Goal: Task Accomplishment & Management: Complete application form

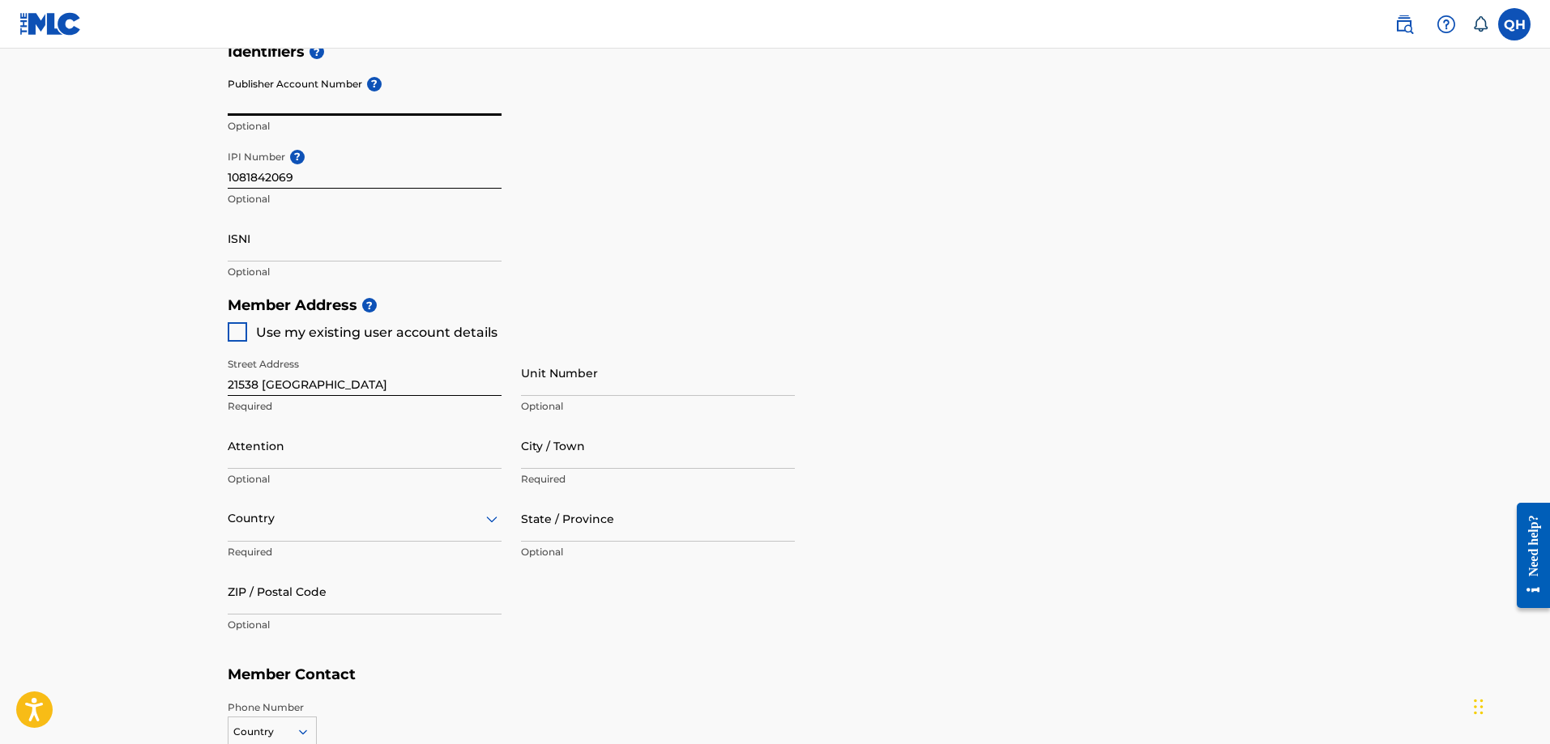
scroll to position [486, 0]
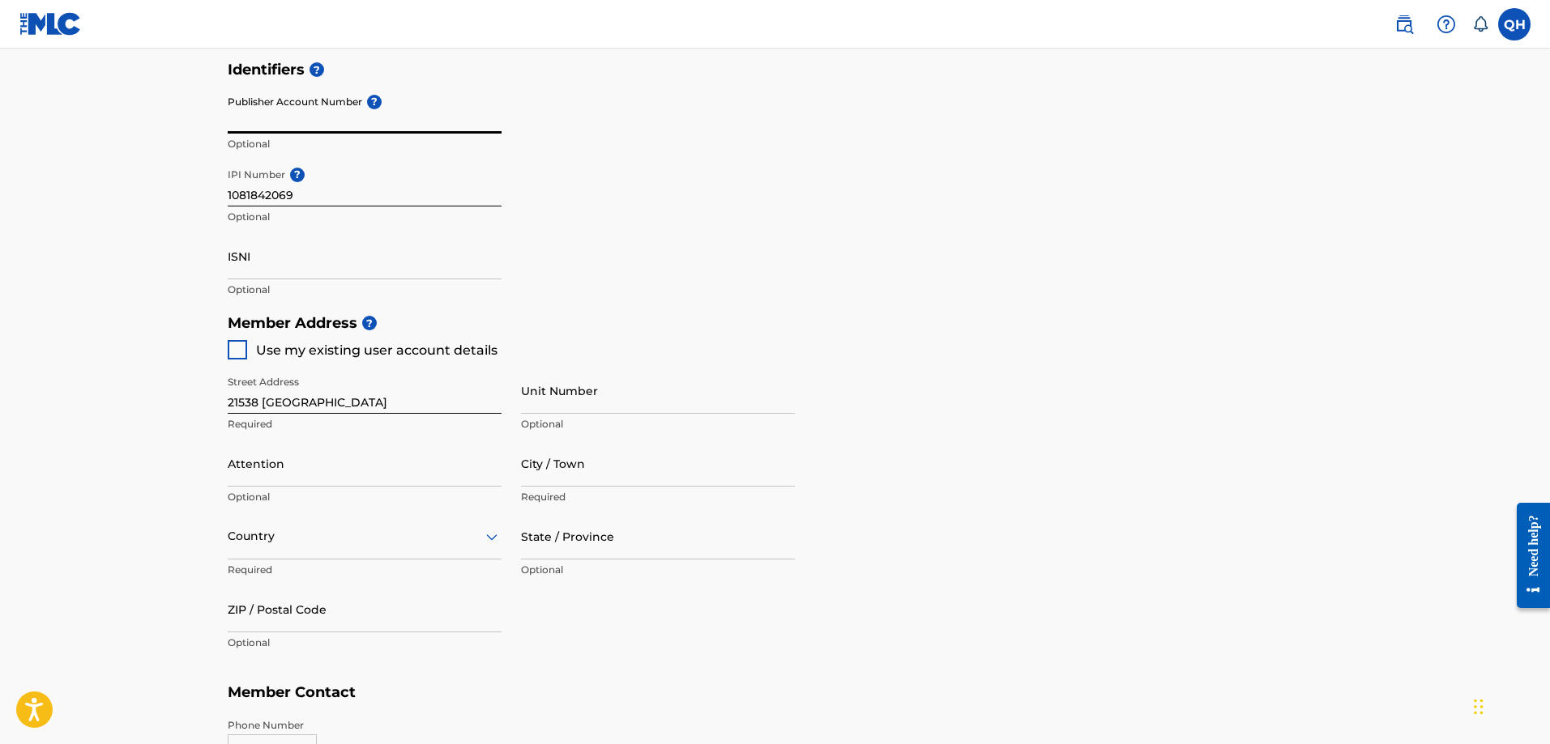
drag, startPoint x: 318, startPoint y: 404, endPoint x: 340, endPoint y: 402, distance: 22.8
click at [325, 404] on input "21538 [GEOGRAPHIC_DATA]" at bounding box center [365, 391] width 274 height 46
click at [340, 402] on input "21538 [GEOGRAPHIC_DATA]" at bounding box center [365, 391] width 274 height 46
type input "2"
type input "[STREET_ADDRESS]"
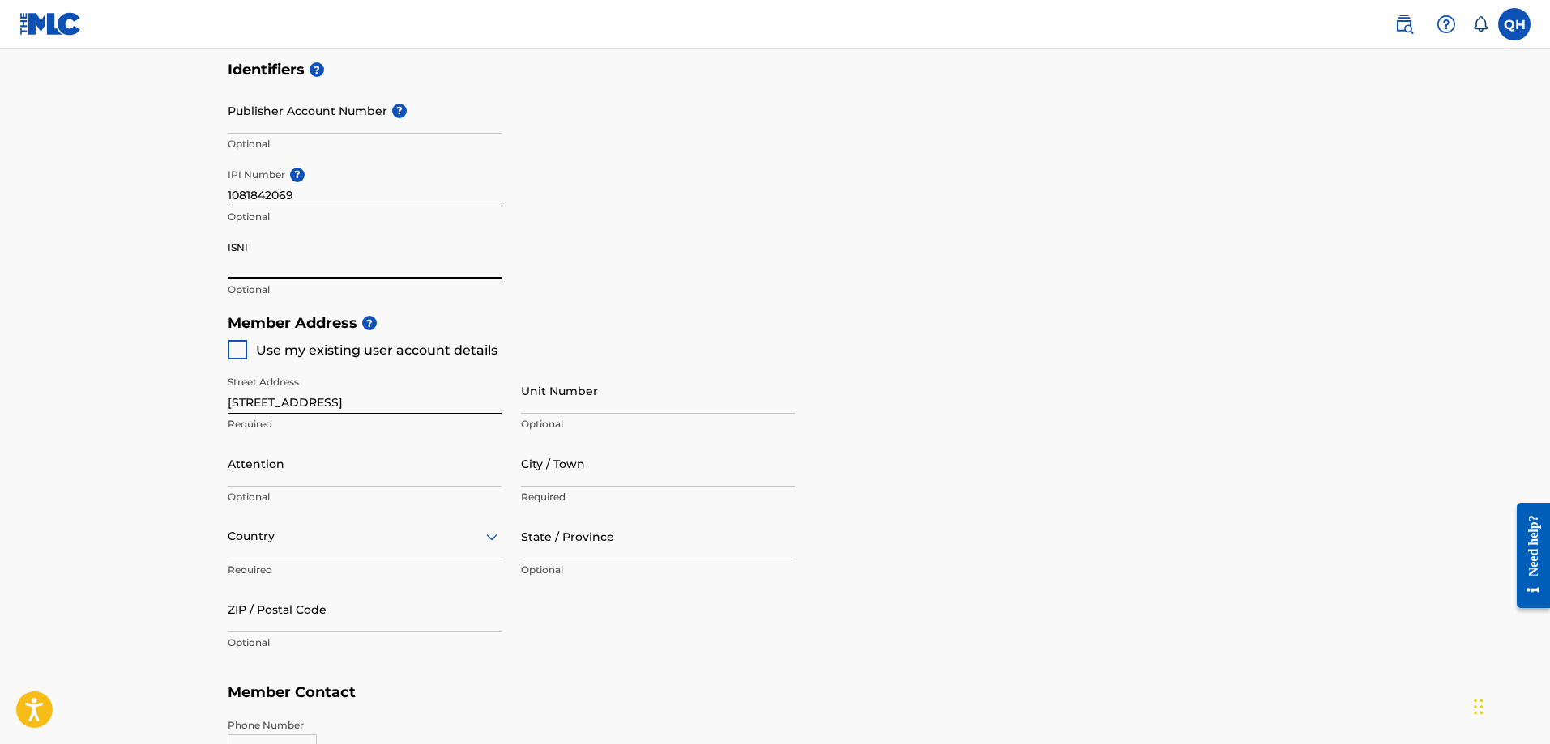
paste input "1022750011"
type input "1"
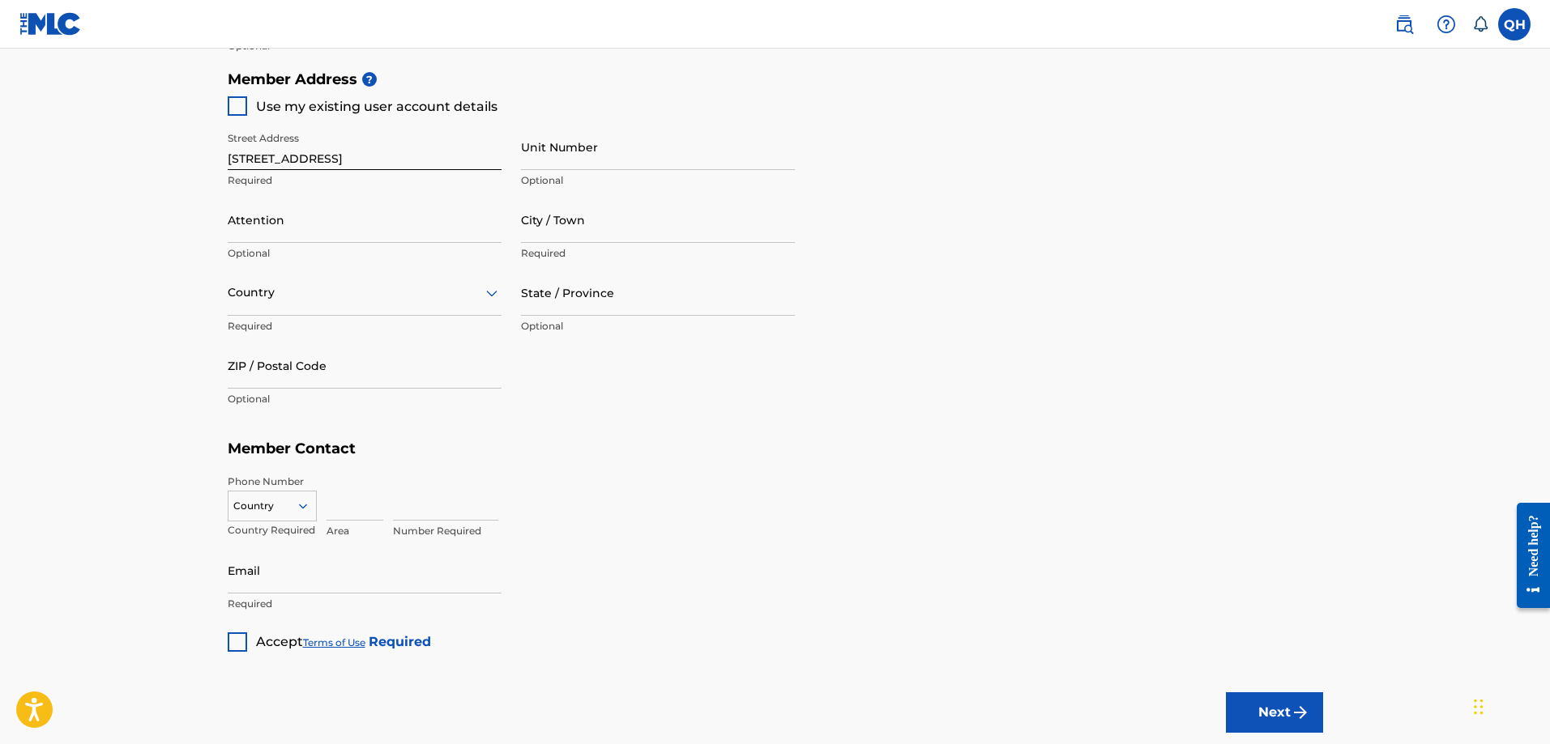
scroll to position [756, 0]
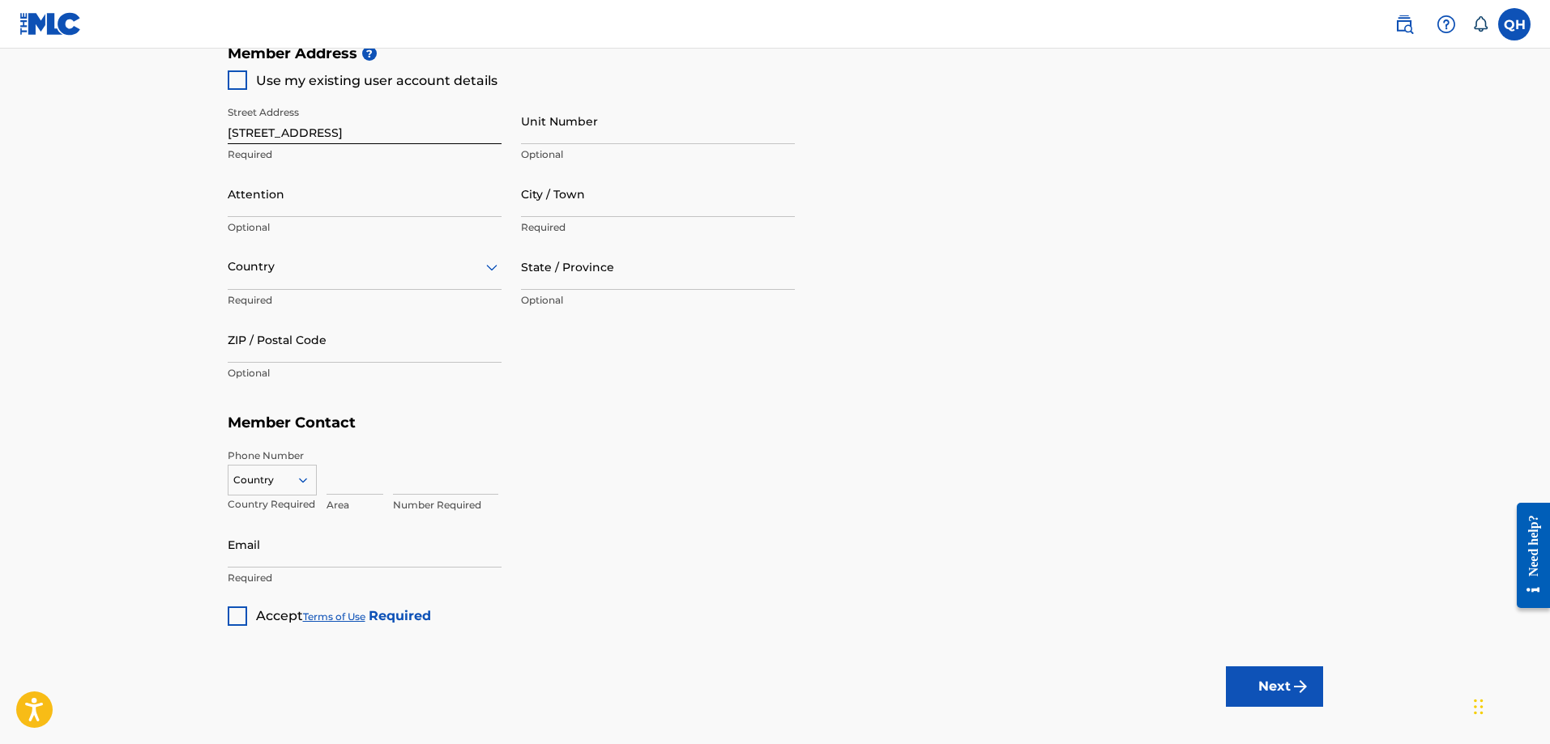
type input "0000000528127916"
click at [301, 483] on icon at bounding box center [303, 480] width 15 height 15
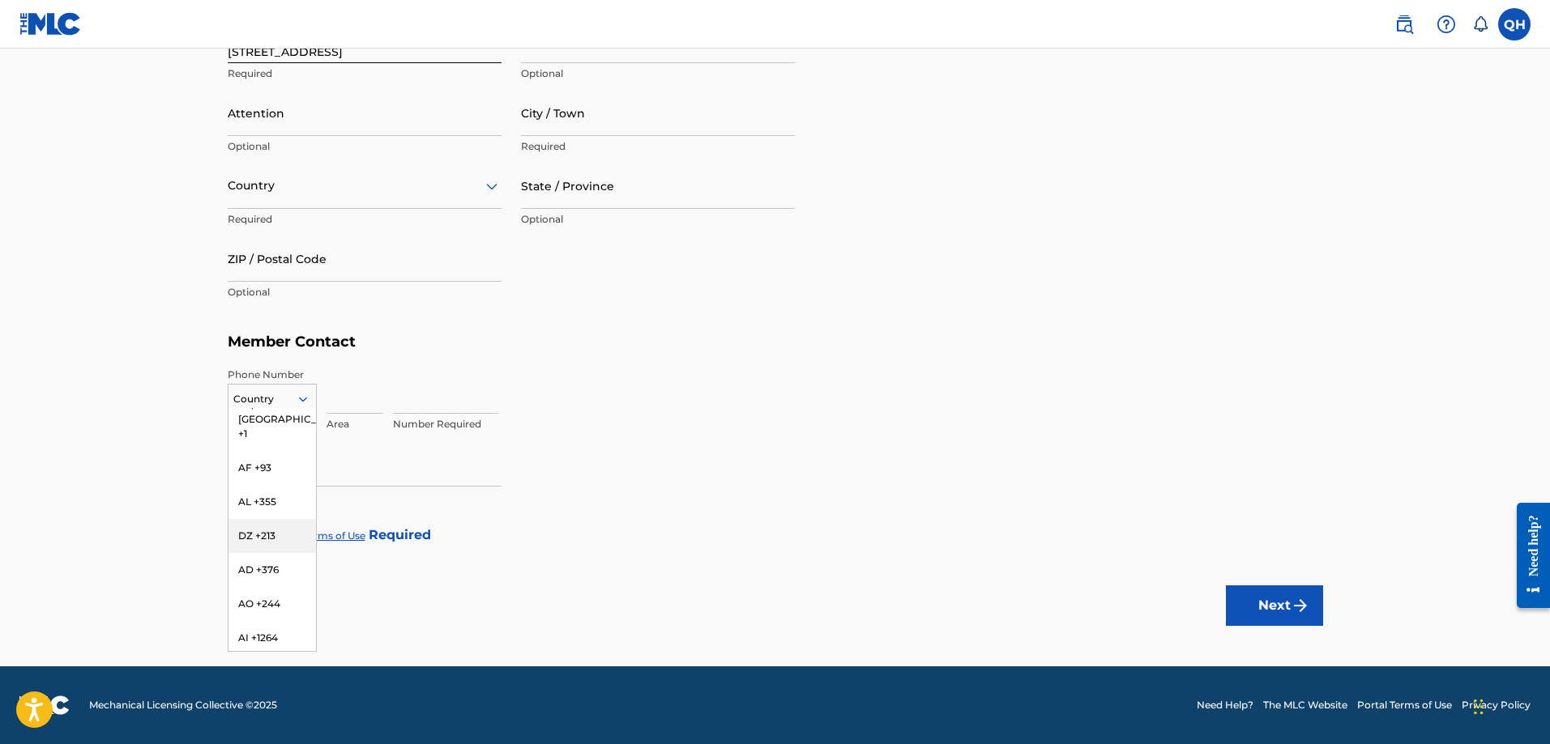
scroll to position [0, 0]
click at [283, 427] on div "US, [GEOGRAPHIC_DATA] +1" at bounding box center [271, 439] width 87 height 63
click at [335, 399] on input at bounding box center [354, 391] width 57 height 46
type input "726"
click at [429, 406] on input at bounding box center [445, 391] width 105 height 46
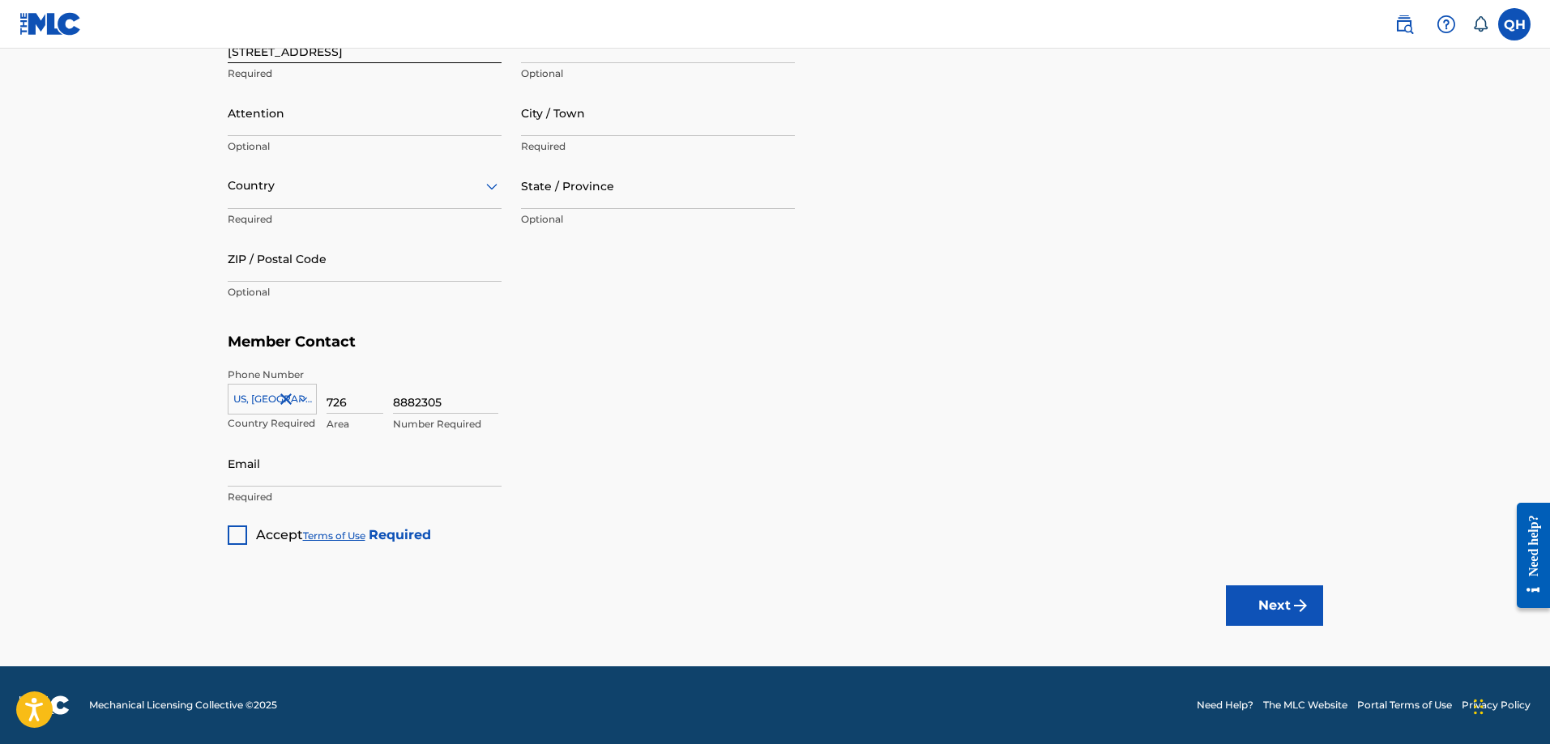
type input "8882305"
click at [267, 474] on input "Email" at bounding box center [365, 464] width 274 height 46
click at [298, 472] on input "Email" at bounding box center [365, 464] width 274 height 46
click at [273, 472] on input "Email" at bounding box center [365, 464] width 274 height 46
type input "[EMAIL_ADDRESS][DOMAIN_NAME]"
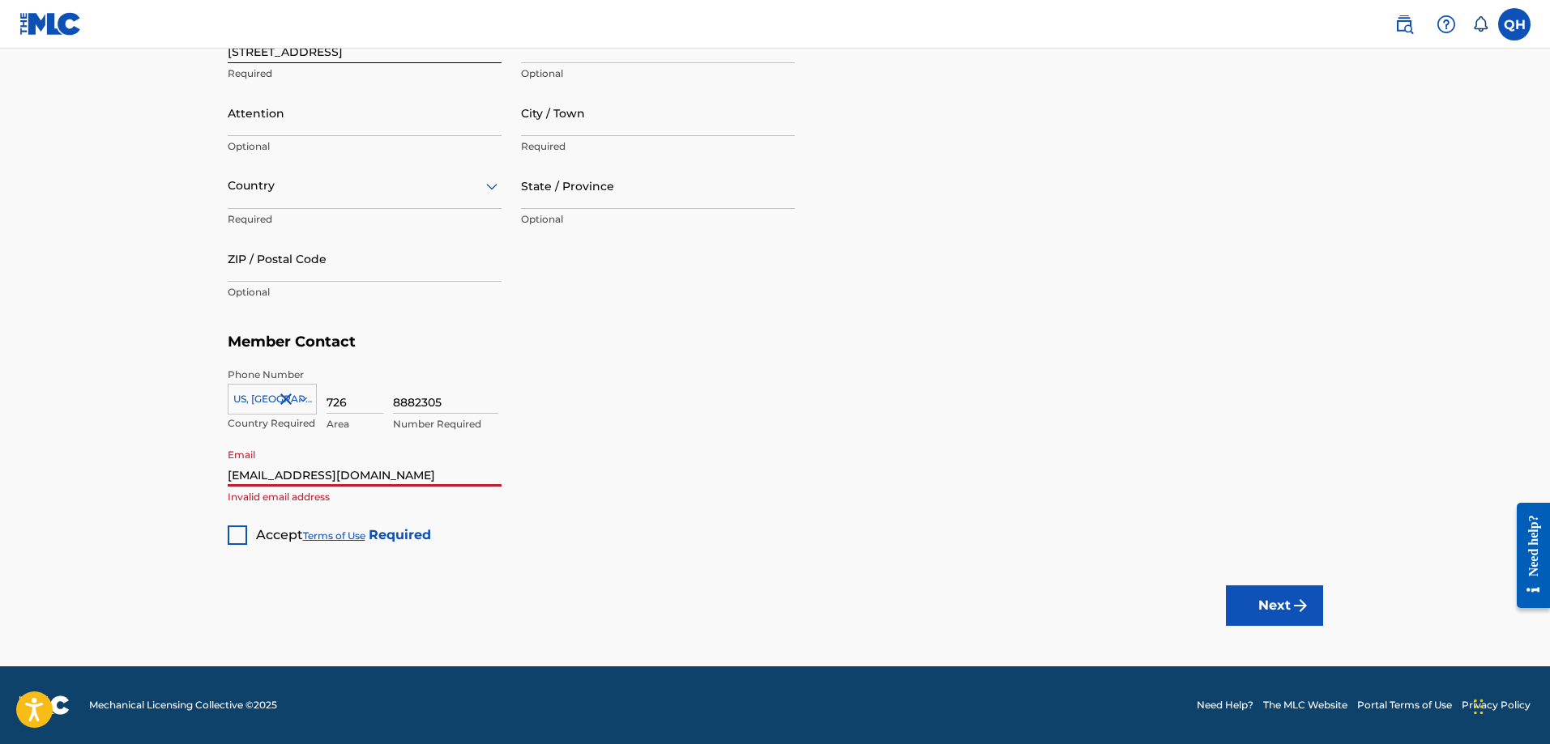
type input "[PERSON_NAME]"
type input "San Antonio"
type input "[GEOGRAPHIC_DATA]"
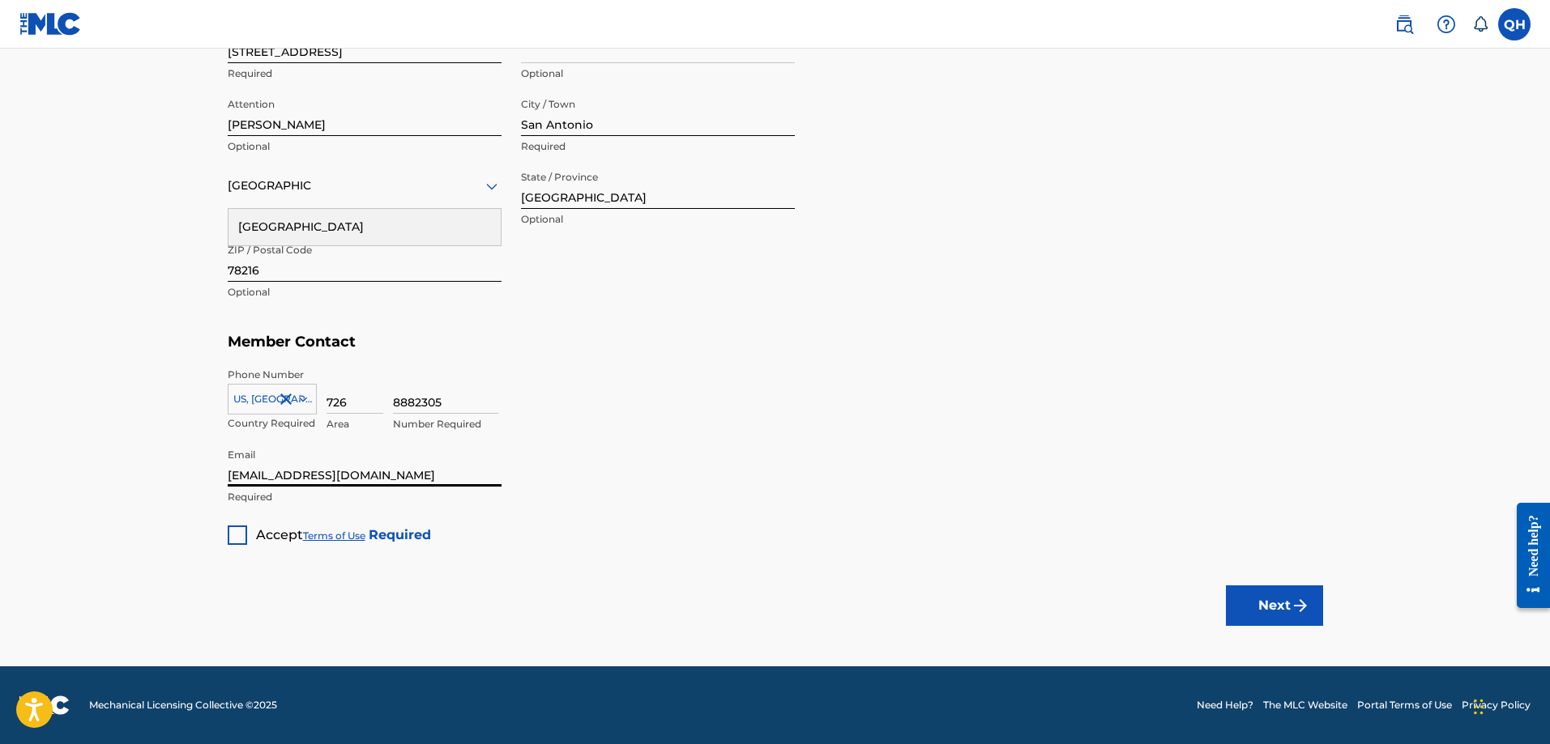
click at [280, 264] on input "78216" at bounding box center [365, 259] width 274 height 46
type input "78245"
click at [240, 531] on div at bounding box center [237, 535] width 19 height 19
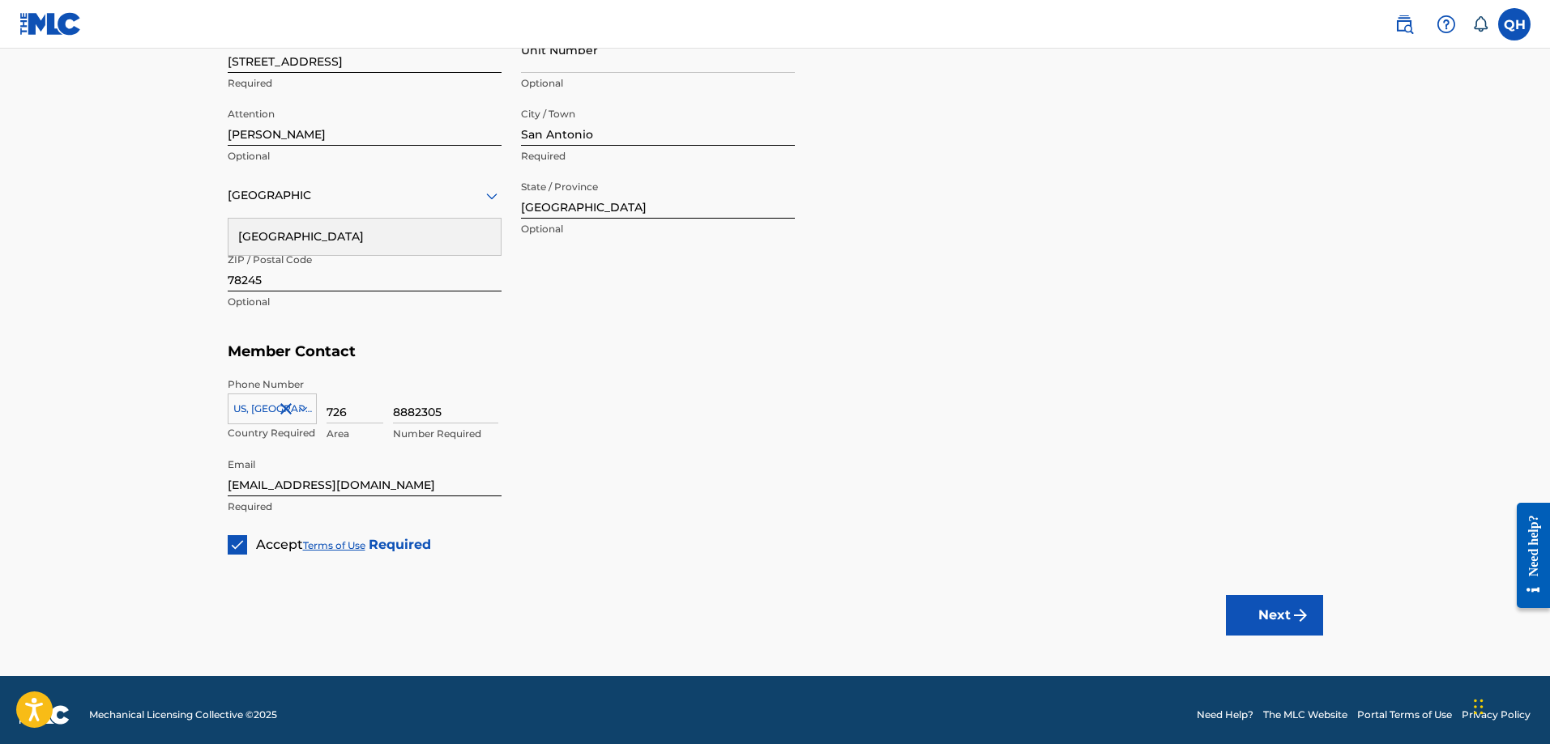
scroll to position [837, 0]
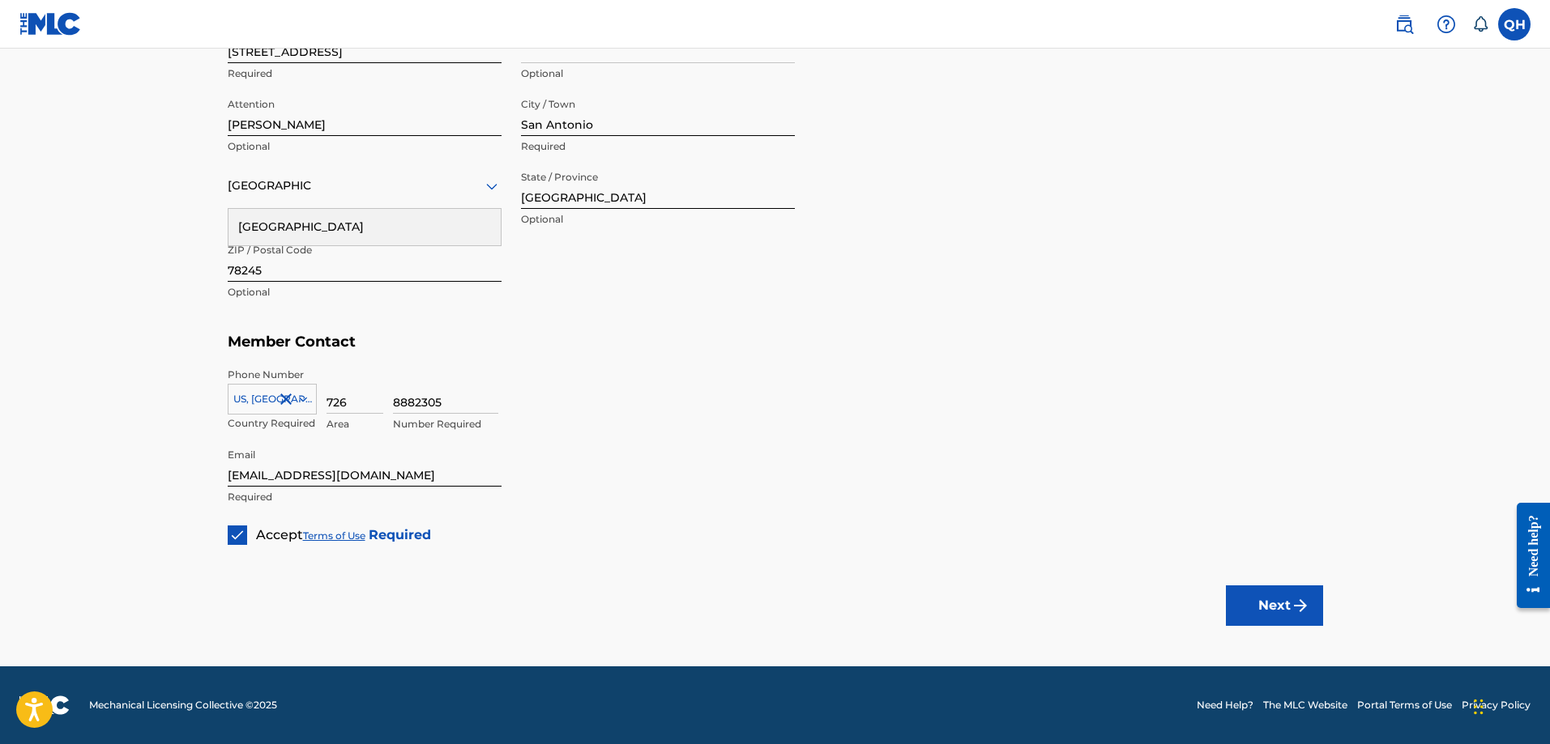
click at [1268, 612] on button "Next" at bounding box center [1274, 606] width 97 height 41
click at [473, 184] on div "[GEOGRAPHIC_DATA]" at bounding box center [365, 186] width 274 height 20
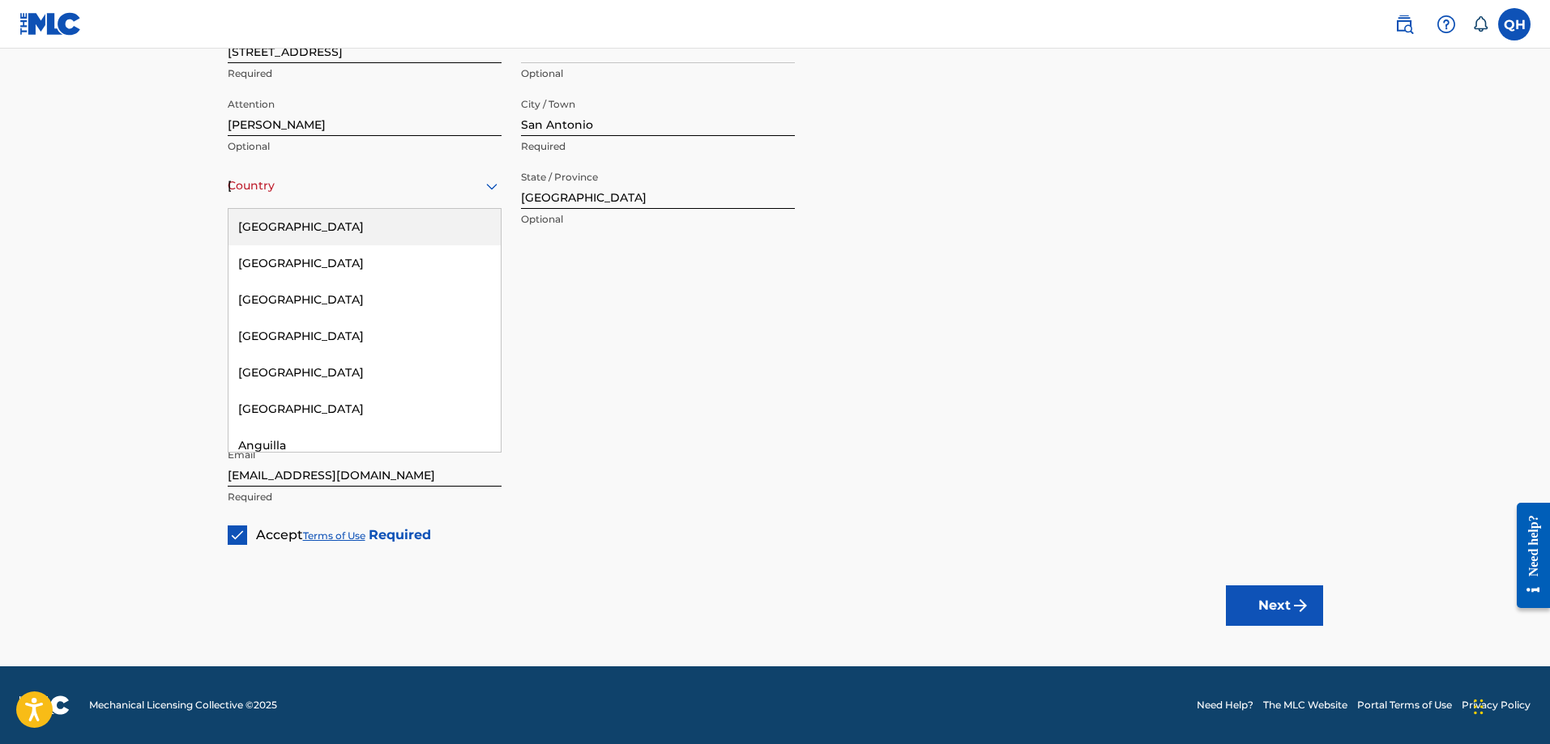
click at [348, 228] on div "[GEOGRAPHIC_DATA]" at bounding box center [364, 227] width 272 height 36
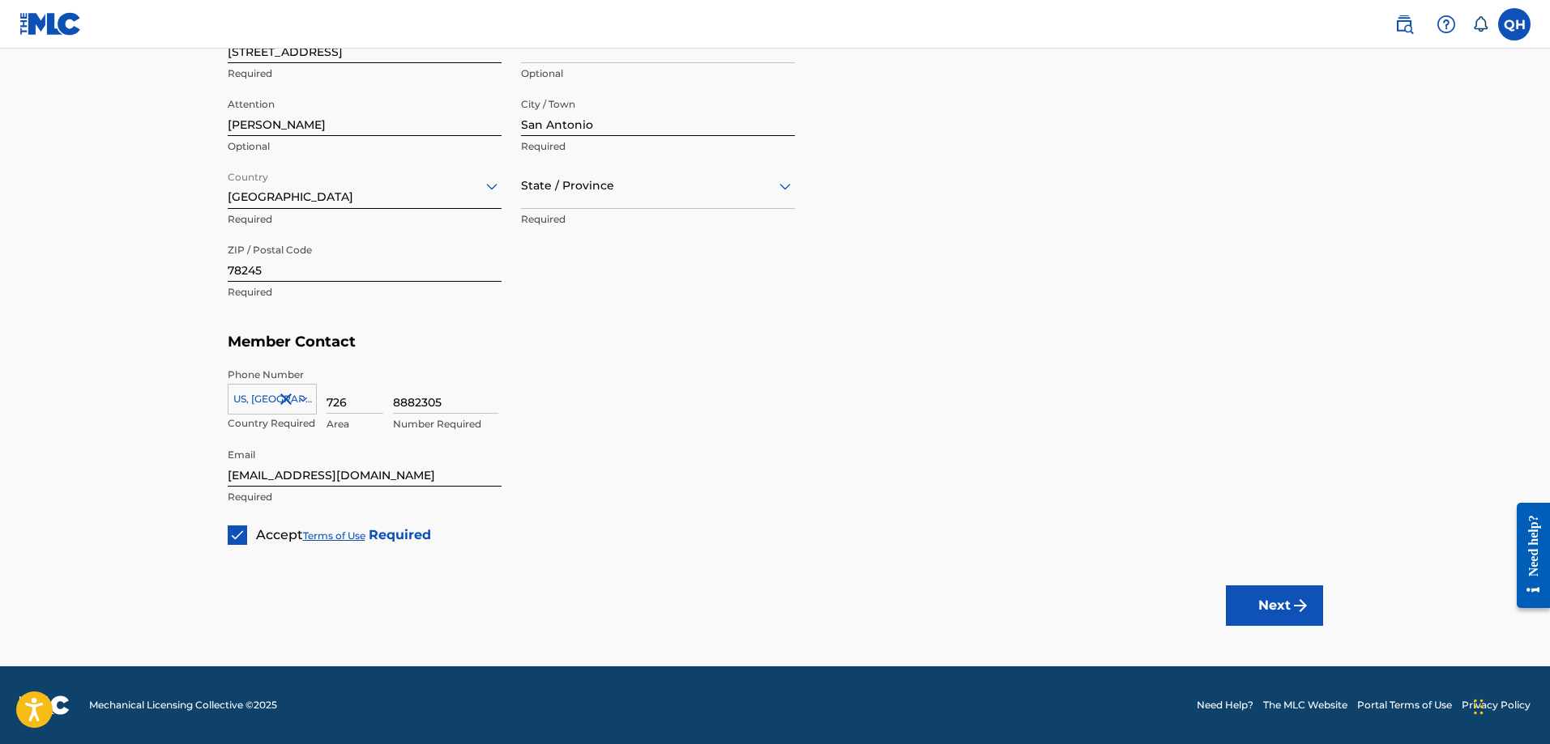
click at [1300, 599] on img "submit" at bounding box center [1300, 605] width 19 height 19
click at [791, 190] on icon at bounding box center [784, 186] width 19 height 19
click at [591, 379] on div "[US_STATE]" at bounding box center [658, 385] width 272 height 36
click at [1304, 613] on img "submit" at bounding box center [1300, 605] width 19 height 19
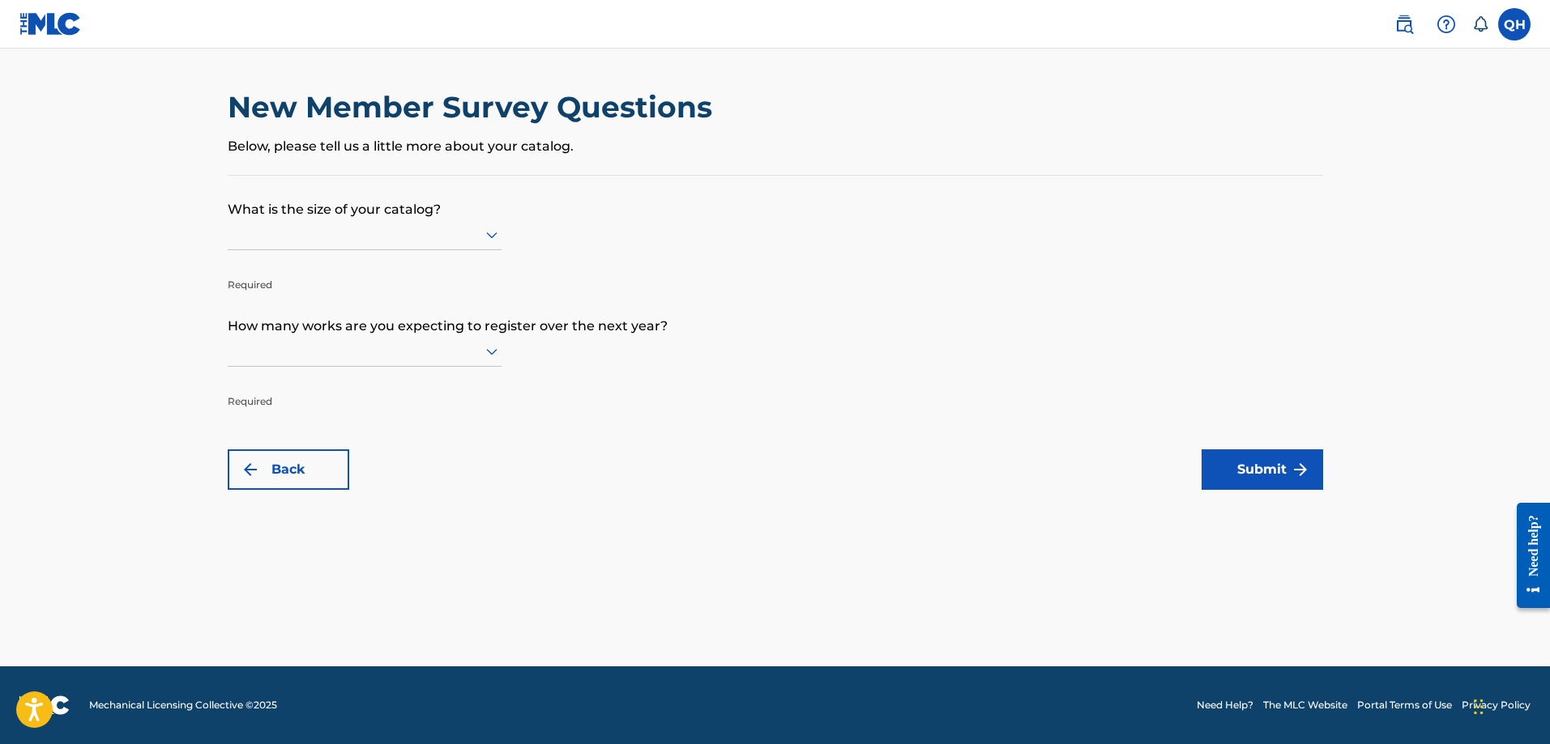
click at [501, 234] on form "What is the size of your catalog? Required How many works are you expecting to …" at bounding box center [775, 333] width 1095 height 314
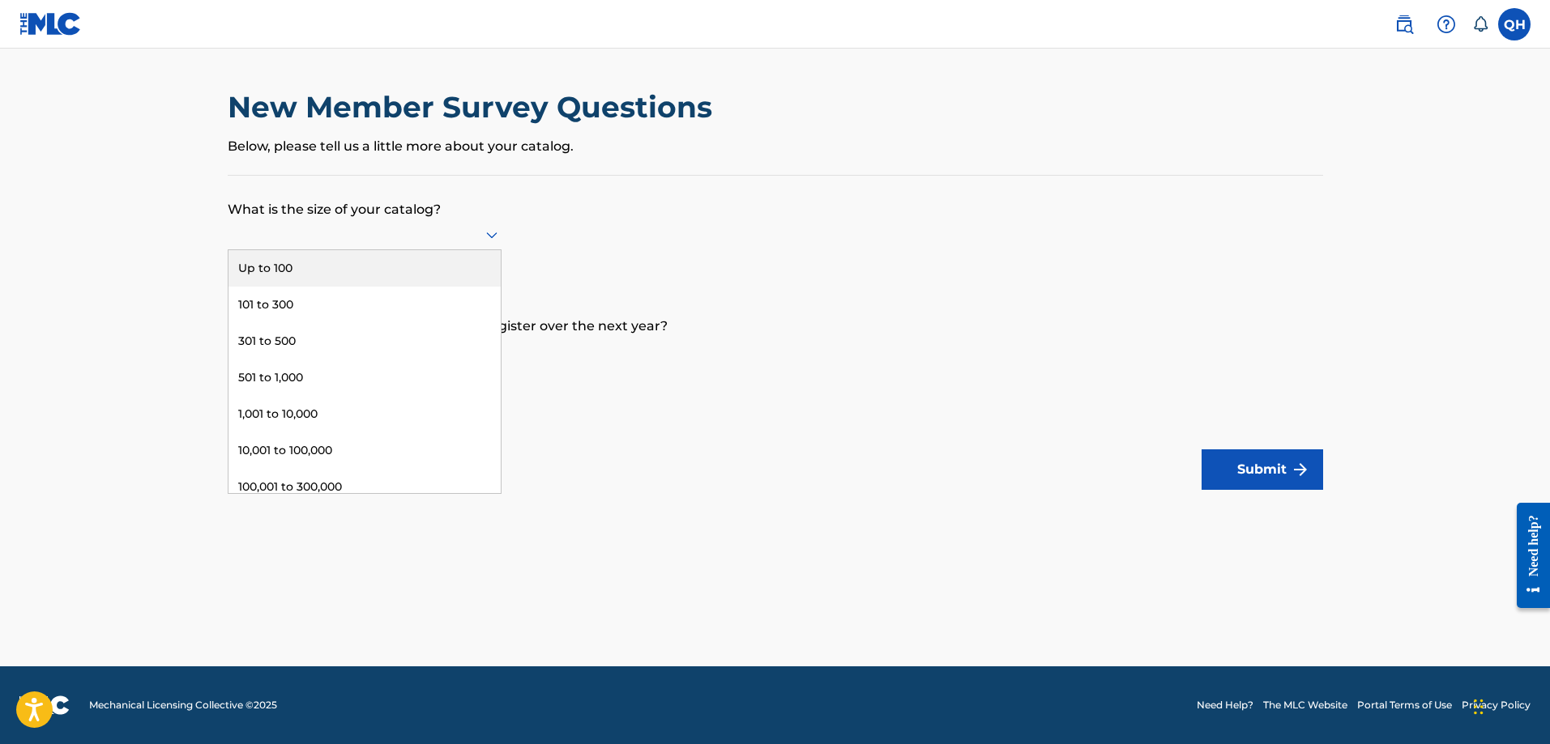
click at [491, 234] on icon at bounding box center [491, 234] width 19 height 19
click at [300, 270] on div "Up to 100" at bounding box center [364, 268] width 272 height 36
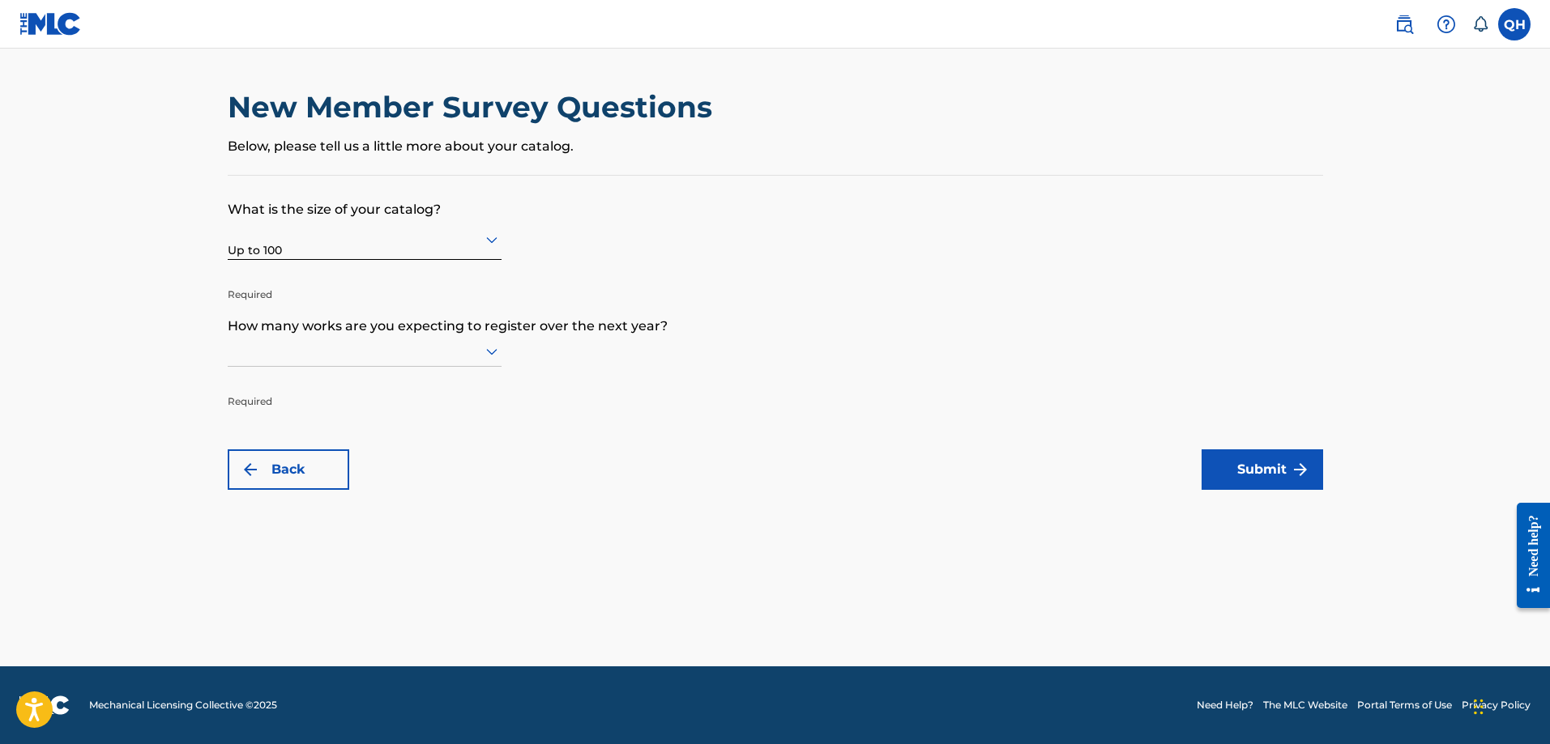
click at [500, 354] on icon at bounding box center [491, 351] width 19 height 19
click at [267, 487] on div "501 to 1,000" at bounding box center [364, 494] width 272 height 36
click at [1279, 469] on button "Submit" at bounding box center [1262, 470] width 122 height 41
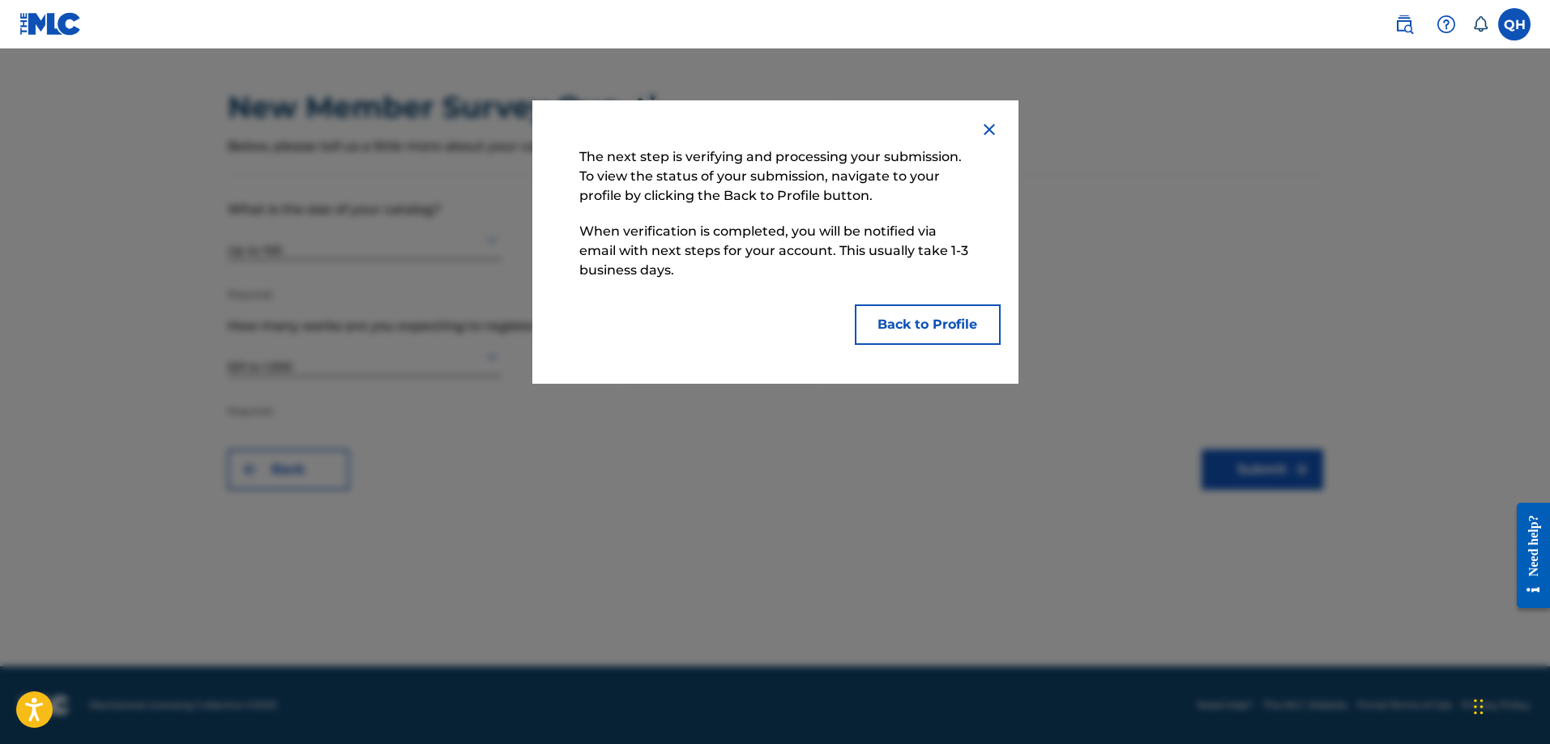
click at [929, 329] on button "Back to Profile" at bounding box center [928, 325] width 146 height 41
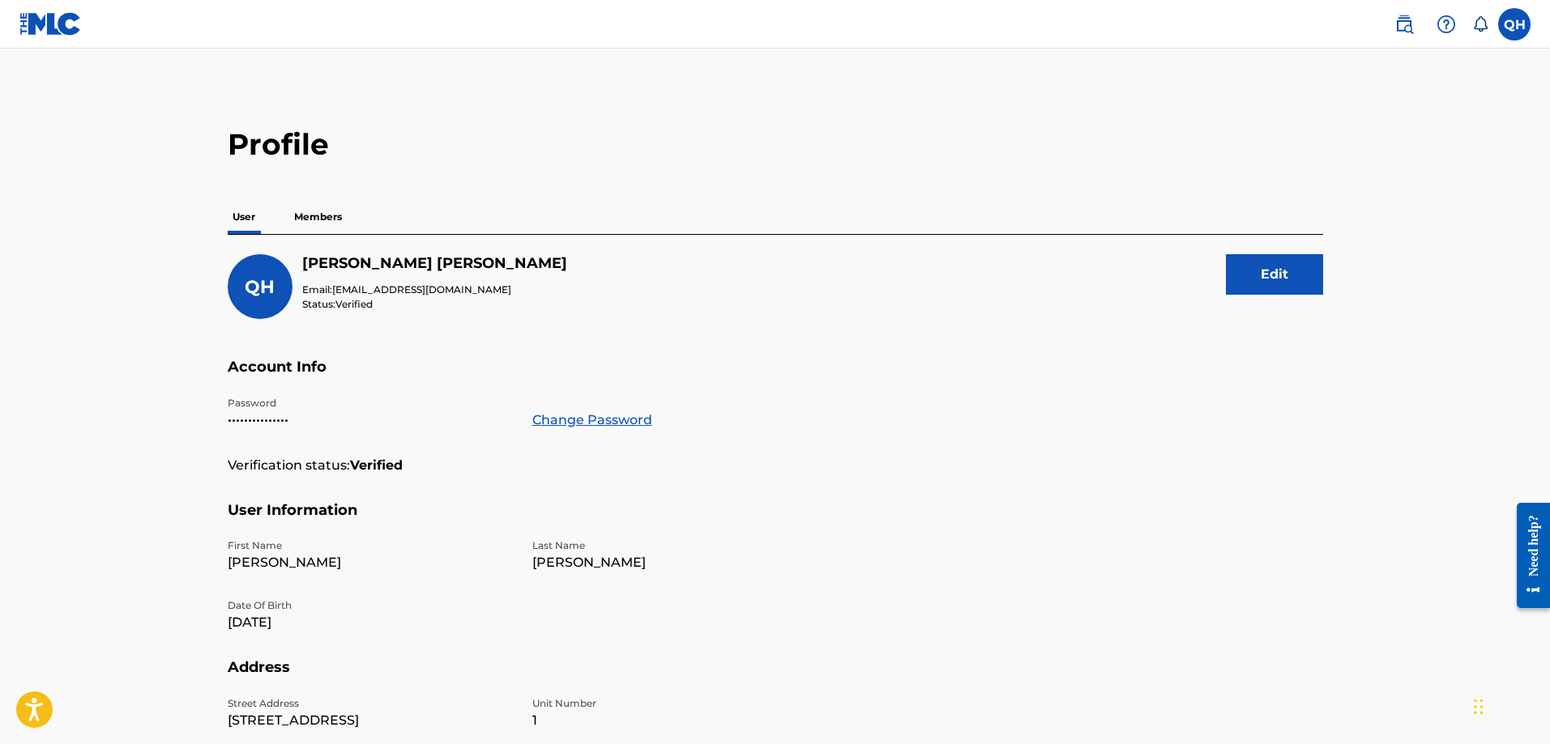
click at [322, 215] on p "Members" at bounding box center [318, 217] width 58 height 34
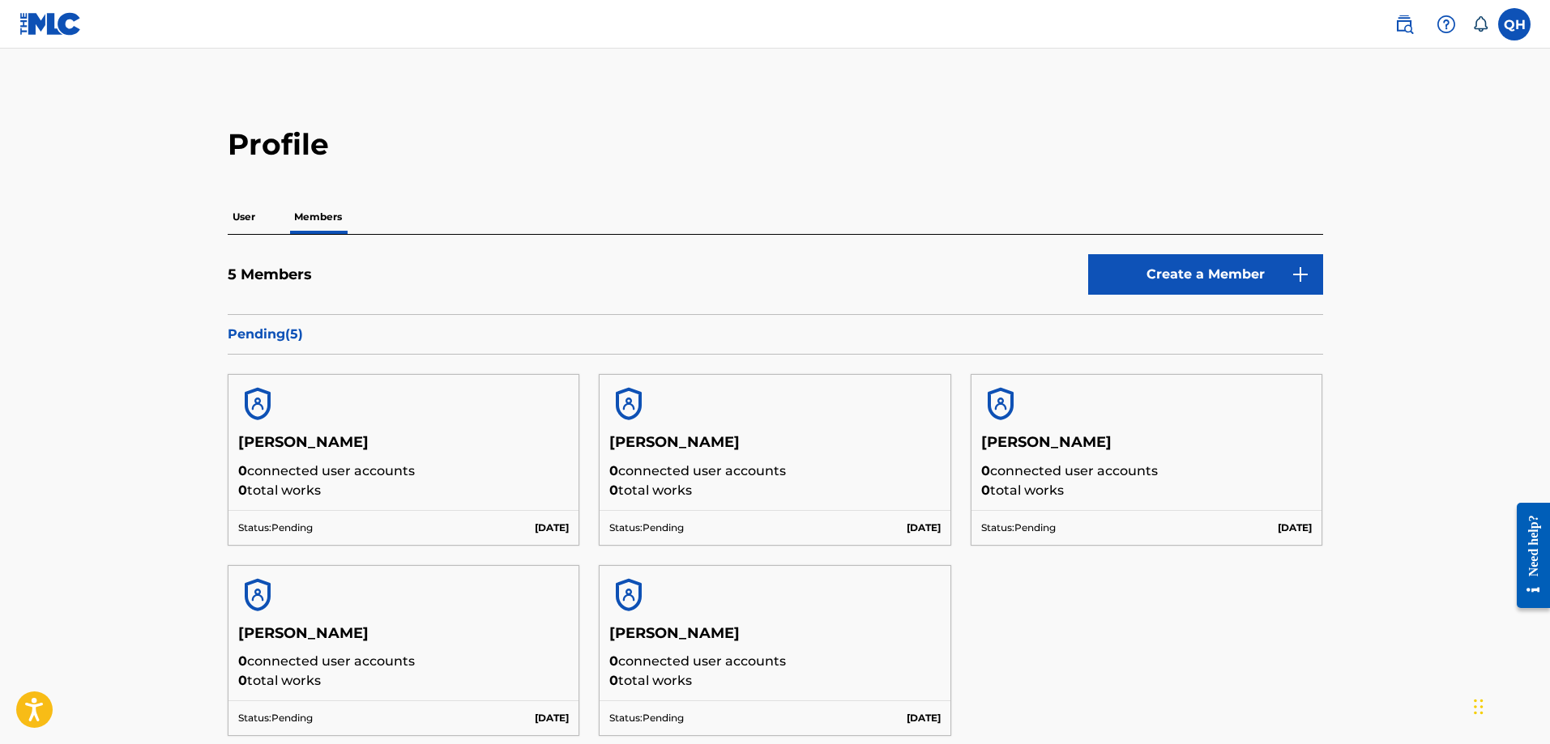
click at [404, 440] on h5 "[PERSON_NAME]" at bounding box center [403, 447] width 331 height 28
click at [267, 474] on p "0 connected user accounts" at bounding box center [403, 471] width 331 height 19
click at [259, 384] on div at bounding box center [403, 404] width 351 height 58
click at [259, 407] on img at bounding box center [257, 404] width 39 height 39
click at [252, 213] on p "User" at bounding box center [244, 217] width 32 height 34
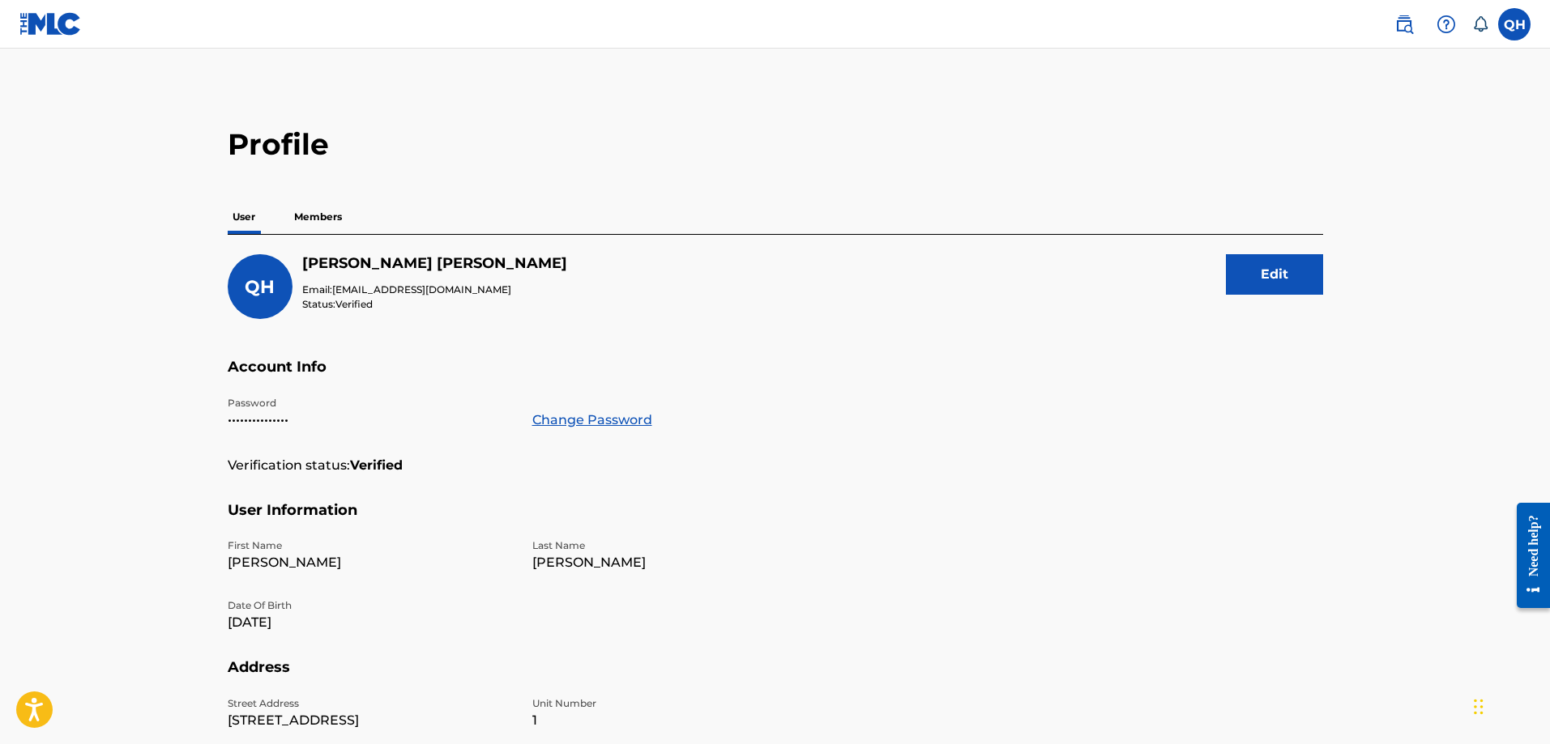
click at [1265, 281] on button "Edit" at bounding box center [1274, 274] width 97 height 41
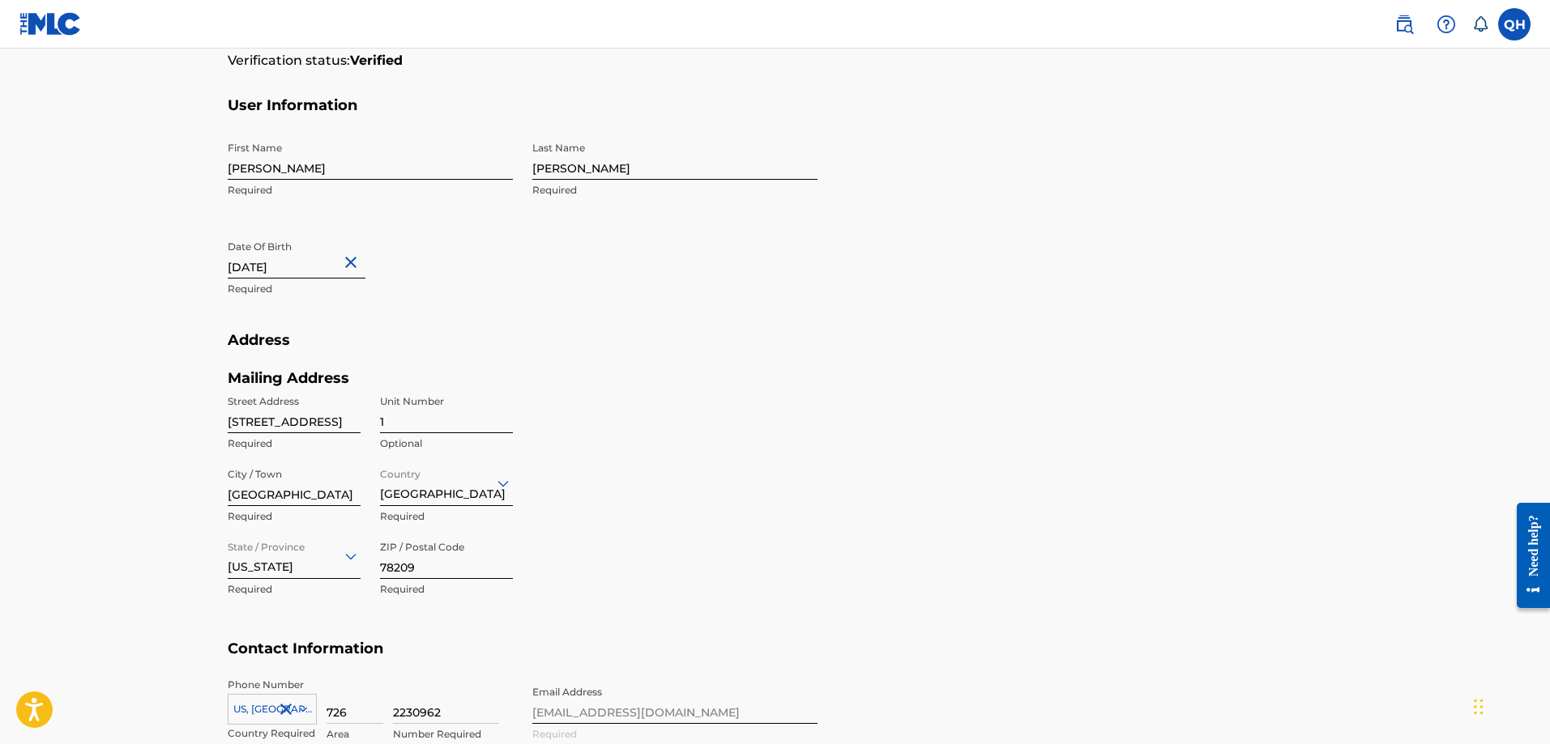
scroll to position [486, 0]
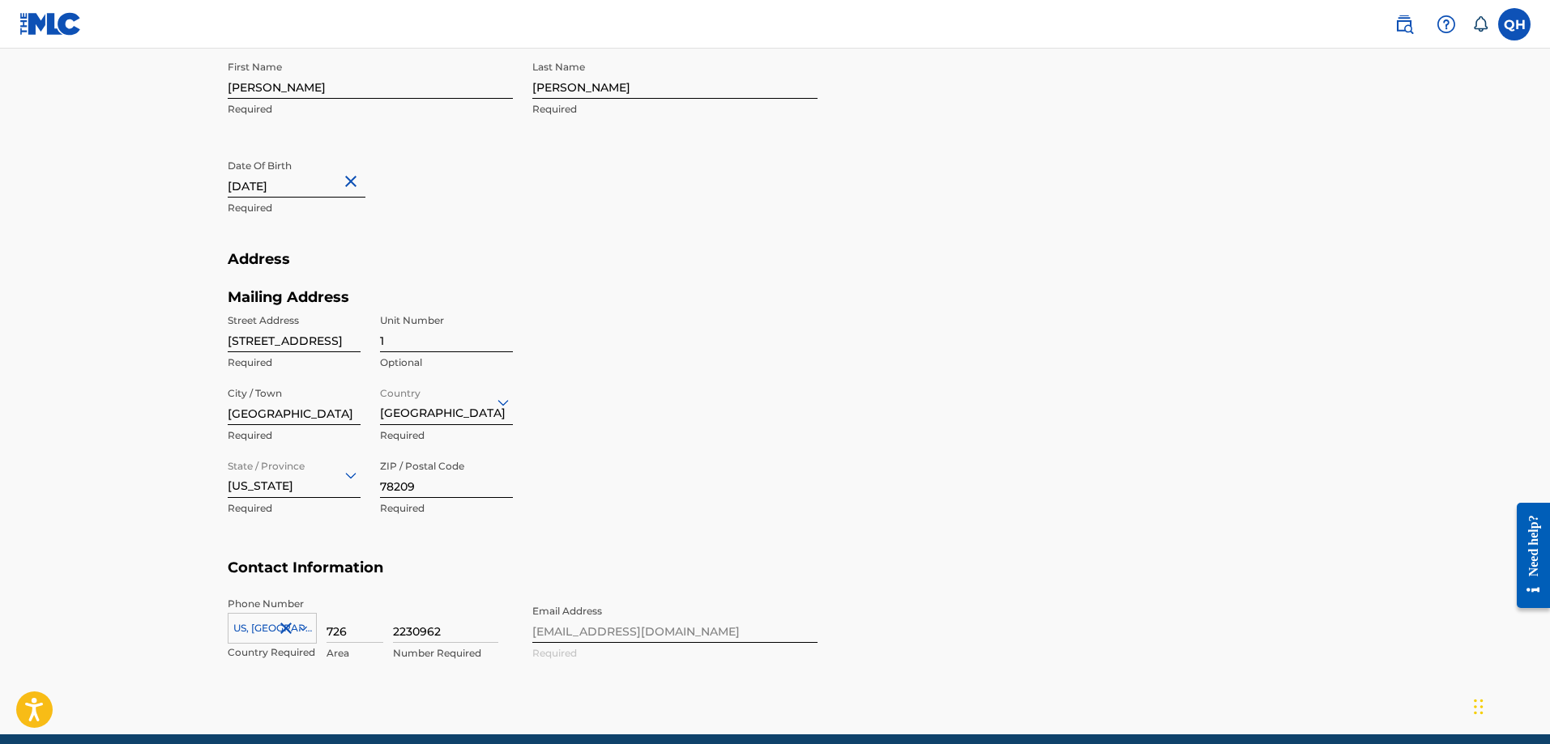
click at [333, 349] on input "[STREET_ADDRESS]" at bounding box center [294, 329] width 133 height 46
drag, startPoint x: 361, startPoint y: 343, endPoint x: 215, endPoint y: 346, distance: 145.9
click at [216, 352] on div "Profile User Members QH [PERSON_NAME] Email: [EMAIL_ADDRESS][DOMAIN_NAME] Statu…" at bounding box center [775, 168] width 1134 height 1056
click at [244, 349] on input "[STREET_ADDRESS]" at bounding box center [294, 329] width 133 height 46
click at [273, 345] on input "[STREET_ADDRESS]" at bounding box center [294, 329] width 133 height 46
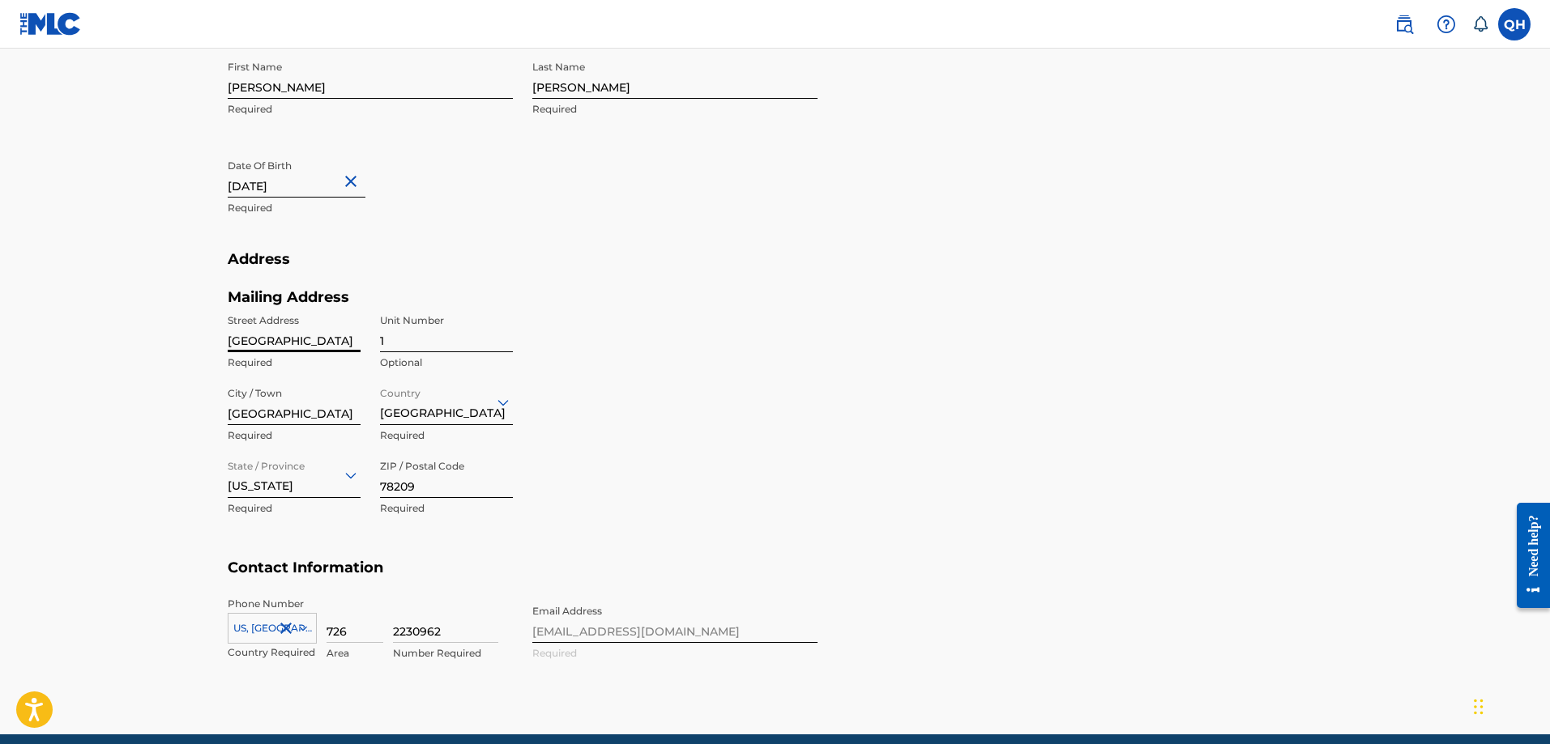
click at [343, 335] on input "[GEOGRAPHIC_DATA]" at bounding box center [294, 329] width 133 height 46
click at [340, 338] on input "ights, TX, 78209" at bounding box center [294, 329] width 133 height 46
type input "i"
type input "4"
type input "[STREET_ADDRESS]"
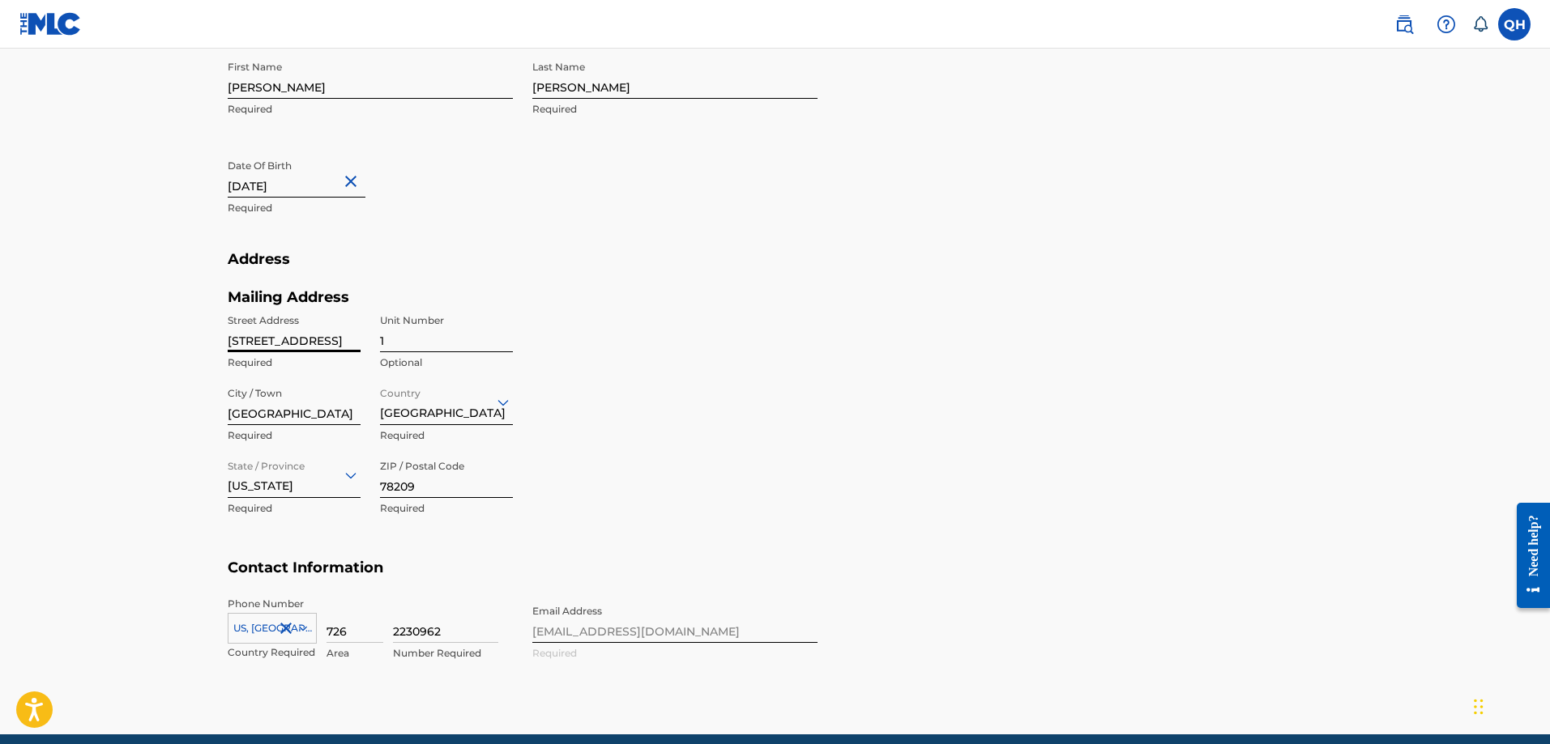
type input "[GEOGRAPHIC_DATA]"
click at [409, 344] on input "1" at bounding box center [446, 329] width 133 height 46
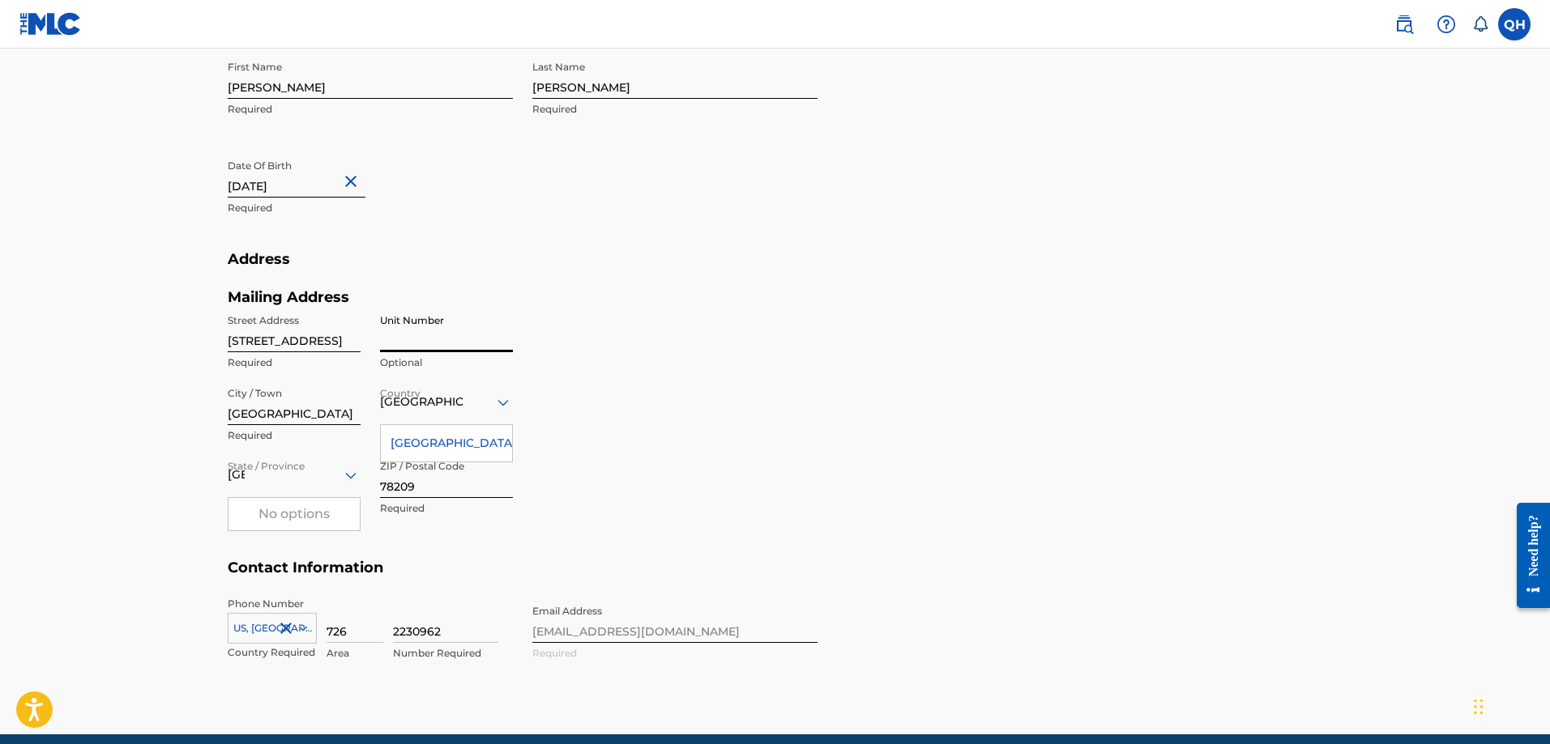
click at [339, 416] on input "[GEOGRAPHIC_DATA]" at bounding box center [294, 402] width 133 height 46
type input "A"
type input "San Antonio"
click at [413, 450] on div "[GEOGRAPHIC_DATA]" at bounding box center [446, 443] width 131 height 36
click at [431, 489] on input "78209" at bounding box center [446, 475] width 133 height 46
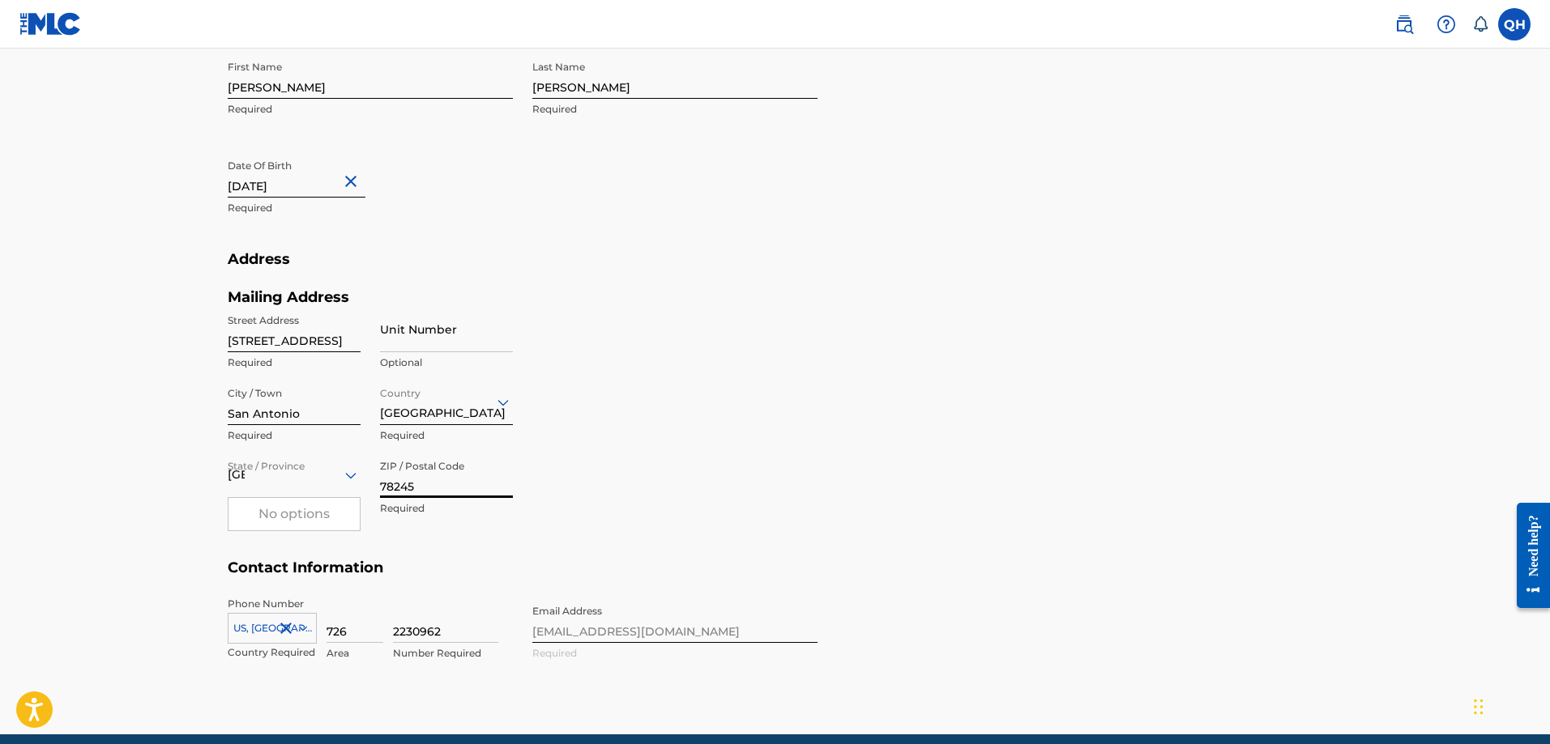
type input "78245"
click at [739, 464] on div "Mailing Address Street Address [STREET_ADDRESS] Required Unit Number Optional C…" at bounding box center [523, 423] width 590 height 271
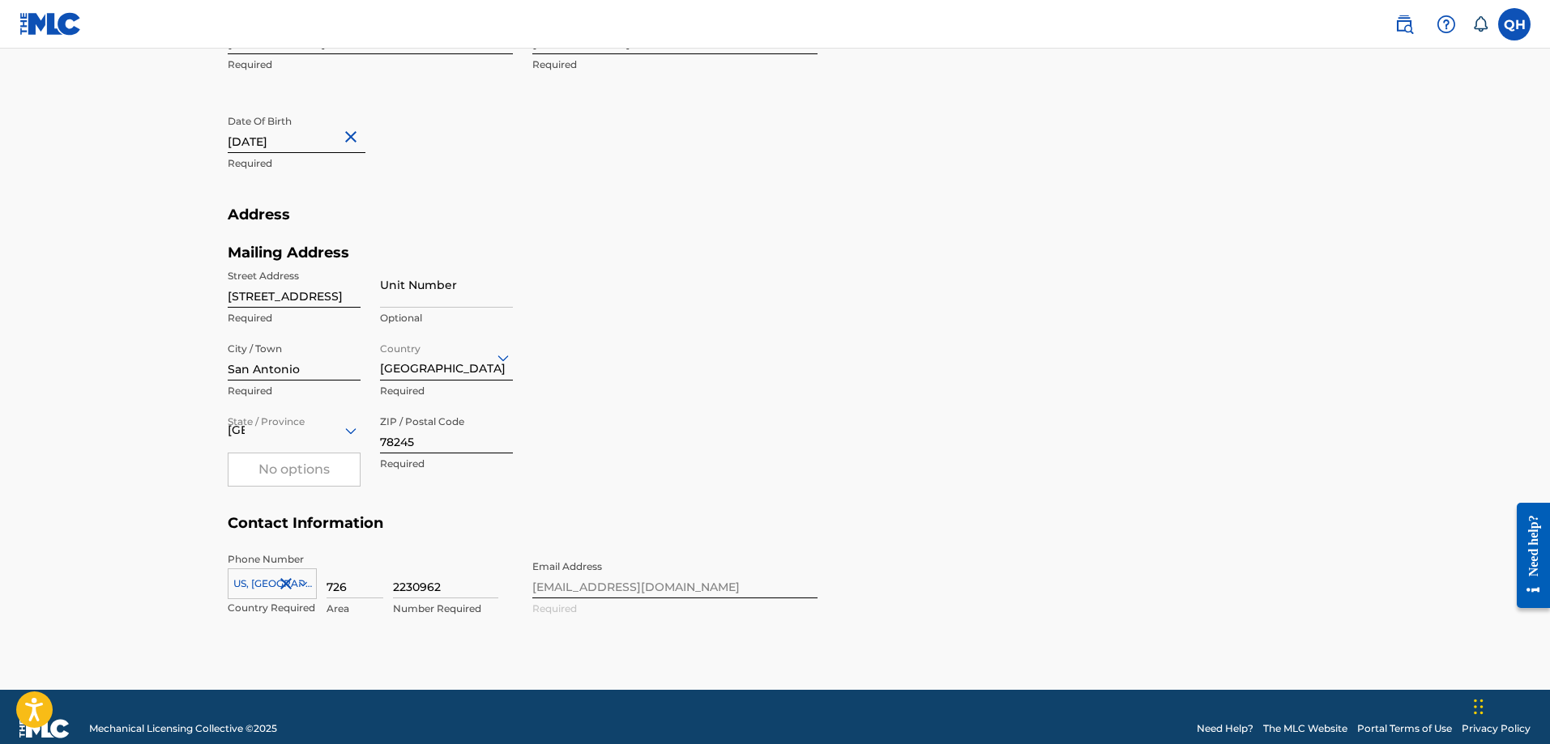
scroll to position [554, 0]
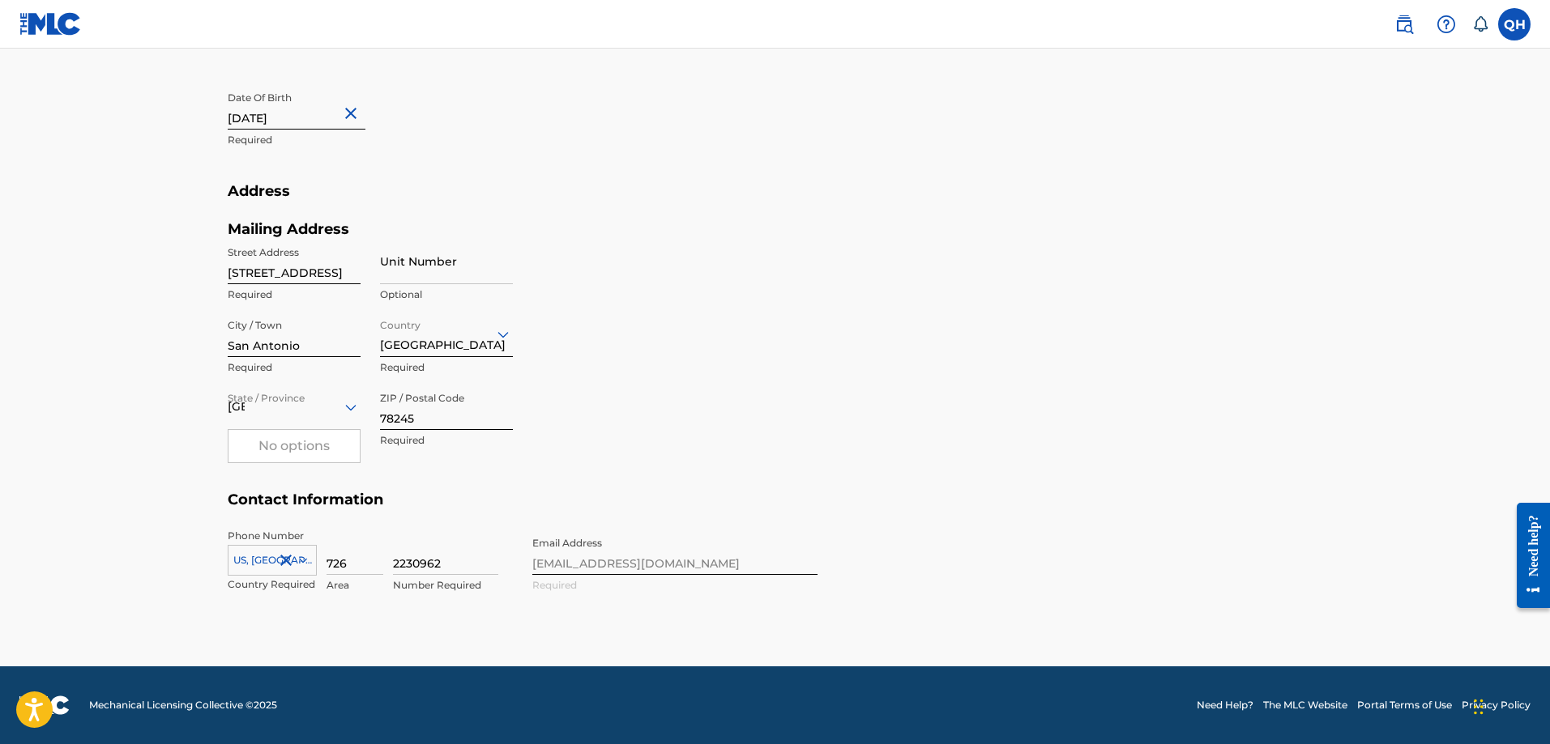
click at [446, 565] on input "2230962" at bounding box center [445, 552] width 105 height 46
type input "2"
type input "8882305"
type input "[GEOGRAPHIC_DATA]"
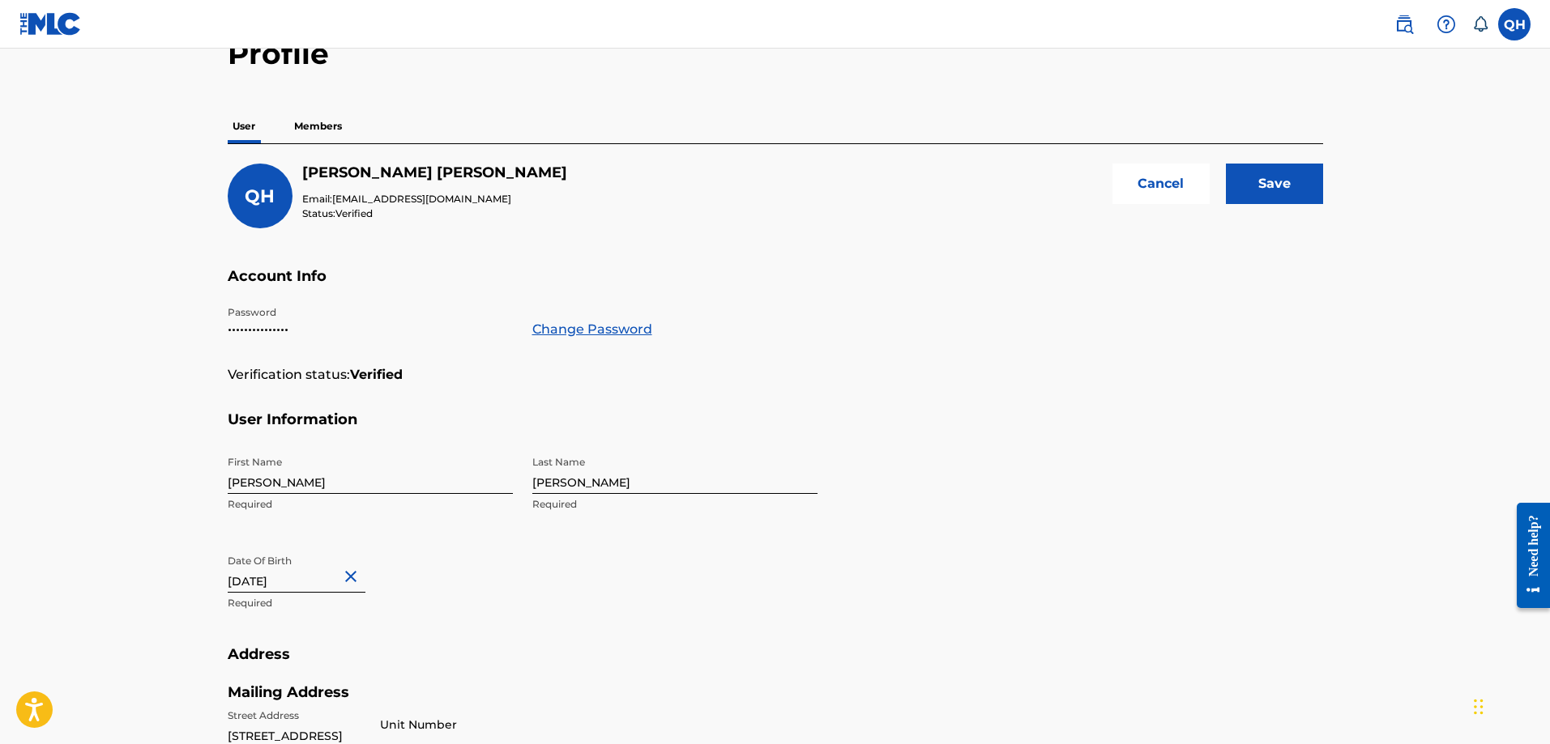
scroll to position [68, 0]
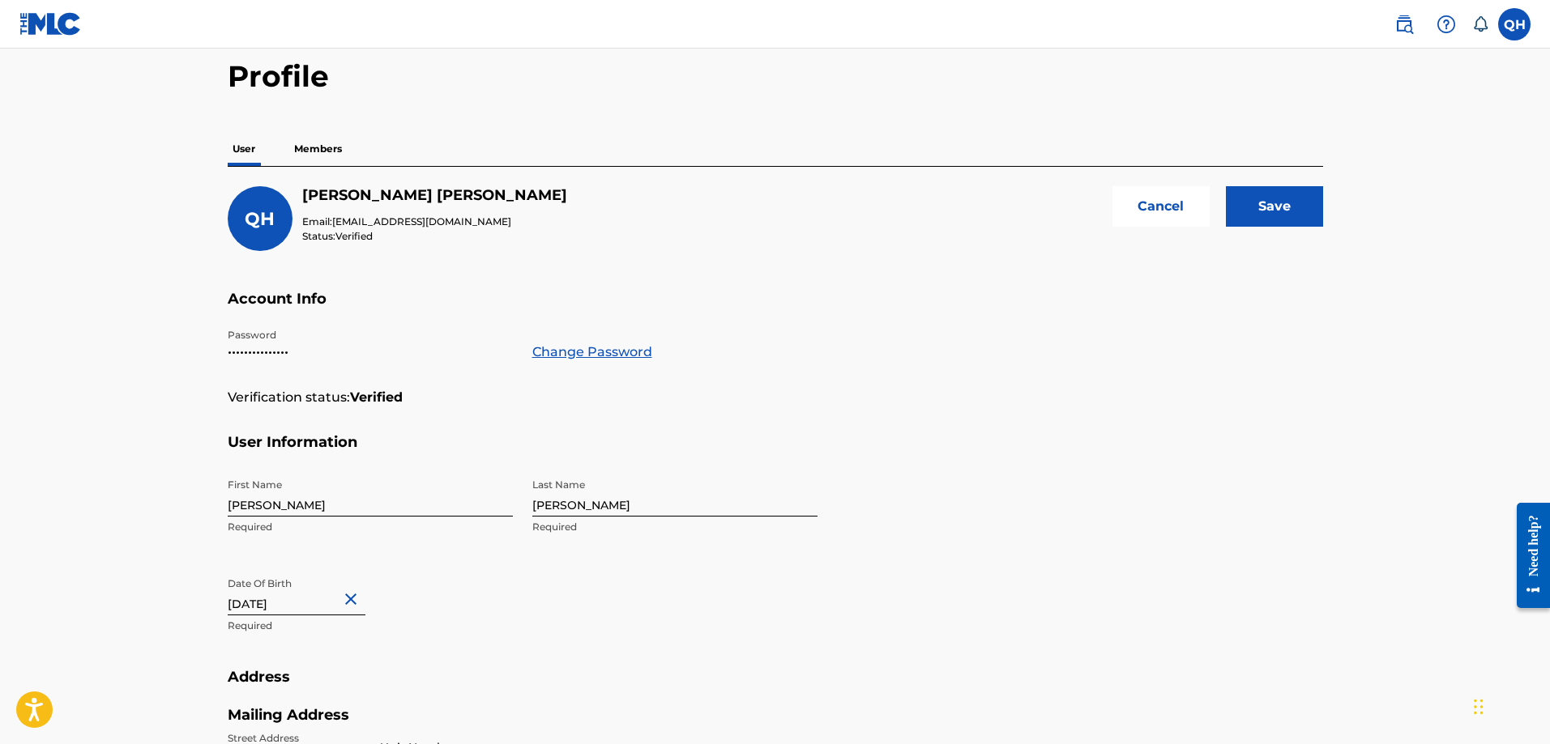
click at [1280, 202] on input "Save" at bounding box center [1274, 206] width 97 height 41
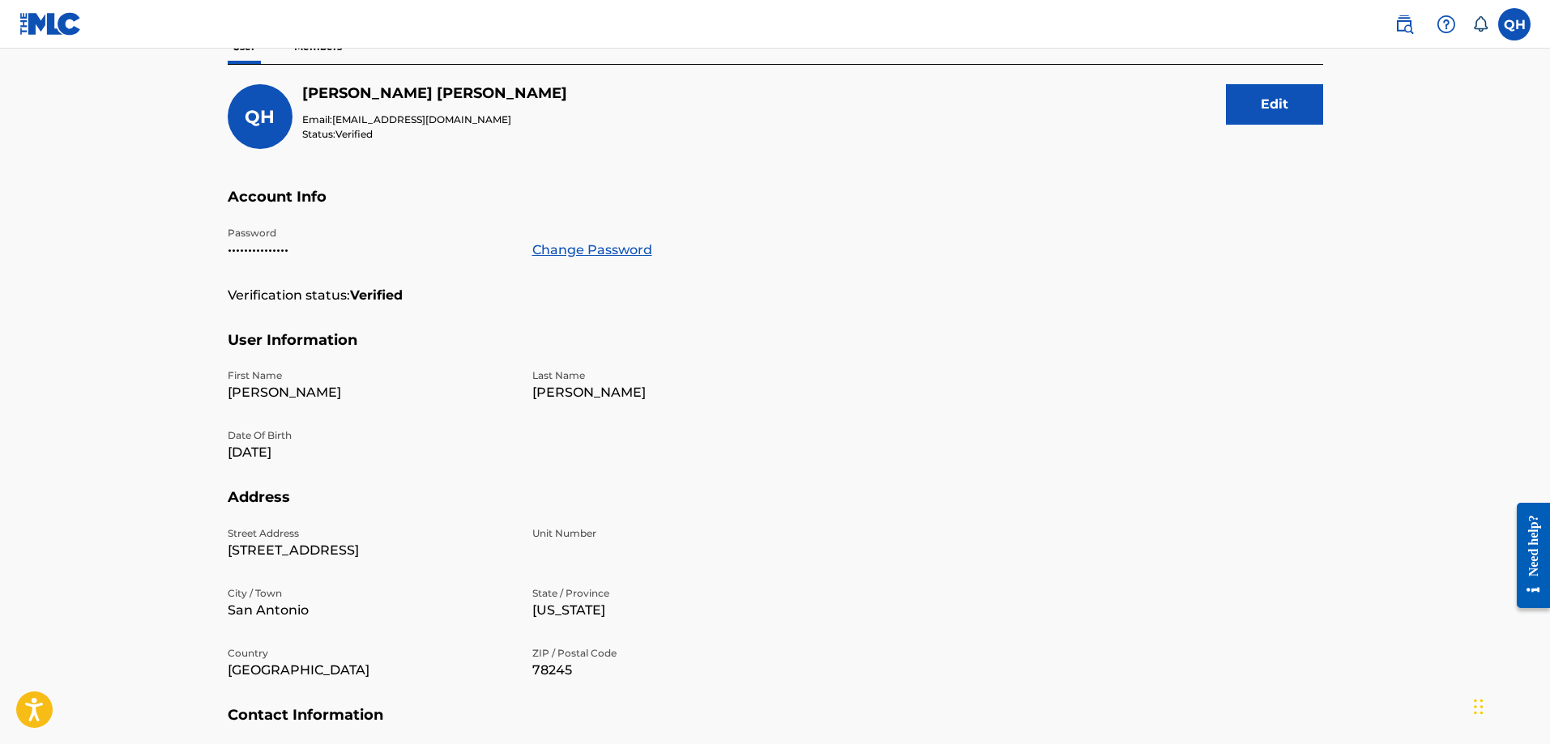
scroll to position [0, 0]
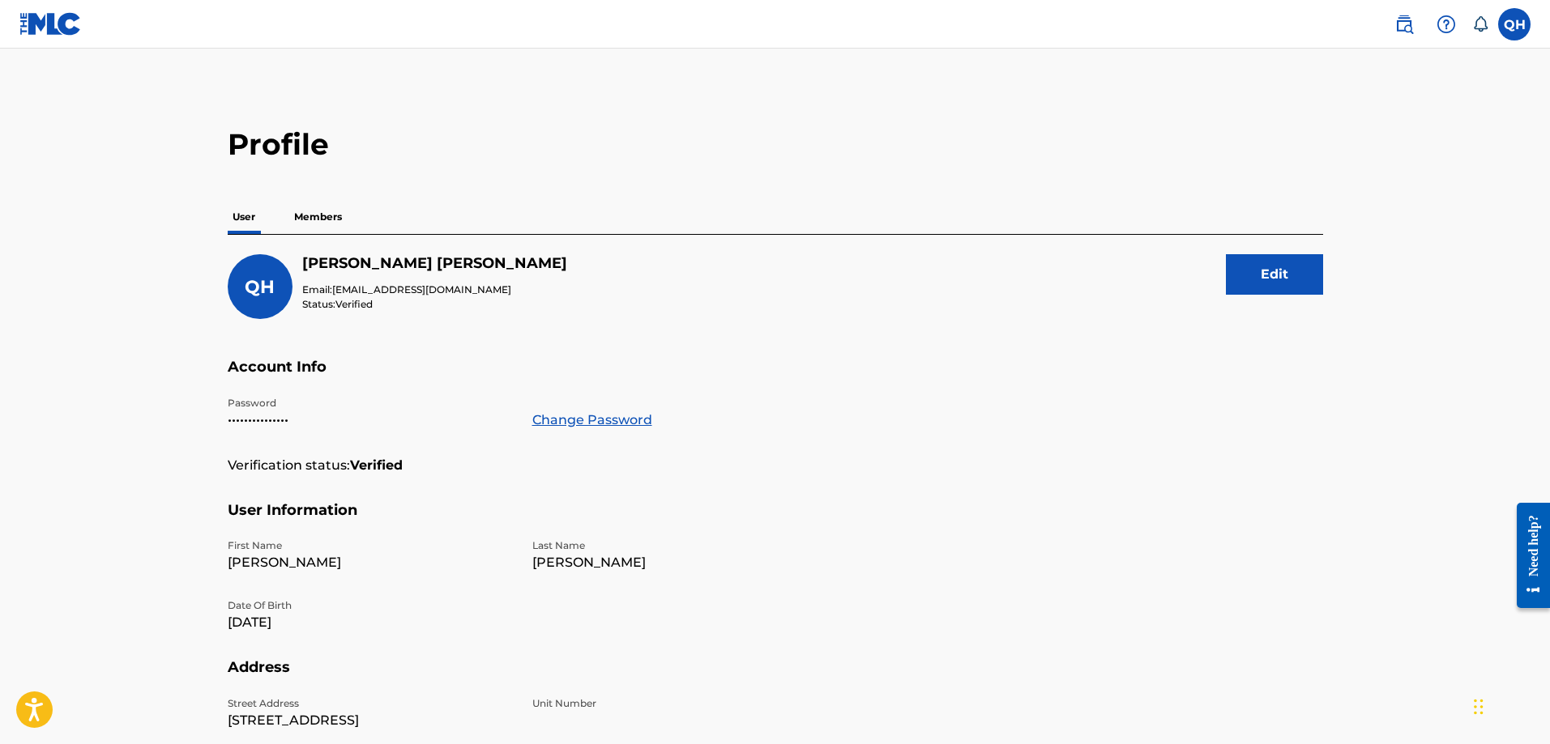
click at [1504, 36] on label at bounding box center [1514, 24] width 32 height 32
click at [1514, 24] on input "QH [PERSON_NAME] [EMAIL_ADDRESS][DOMAIN_NAME] Notification Preferences Profile …" at bounding box center [1514, 24] width 0 height 0
click at [1367, 196] on link "Profile" at bounding box center [1354, 201] width 32 height 15
click at [29, 30] on img at bounding box center [50, 23] width 62 height 23
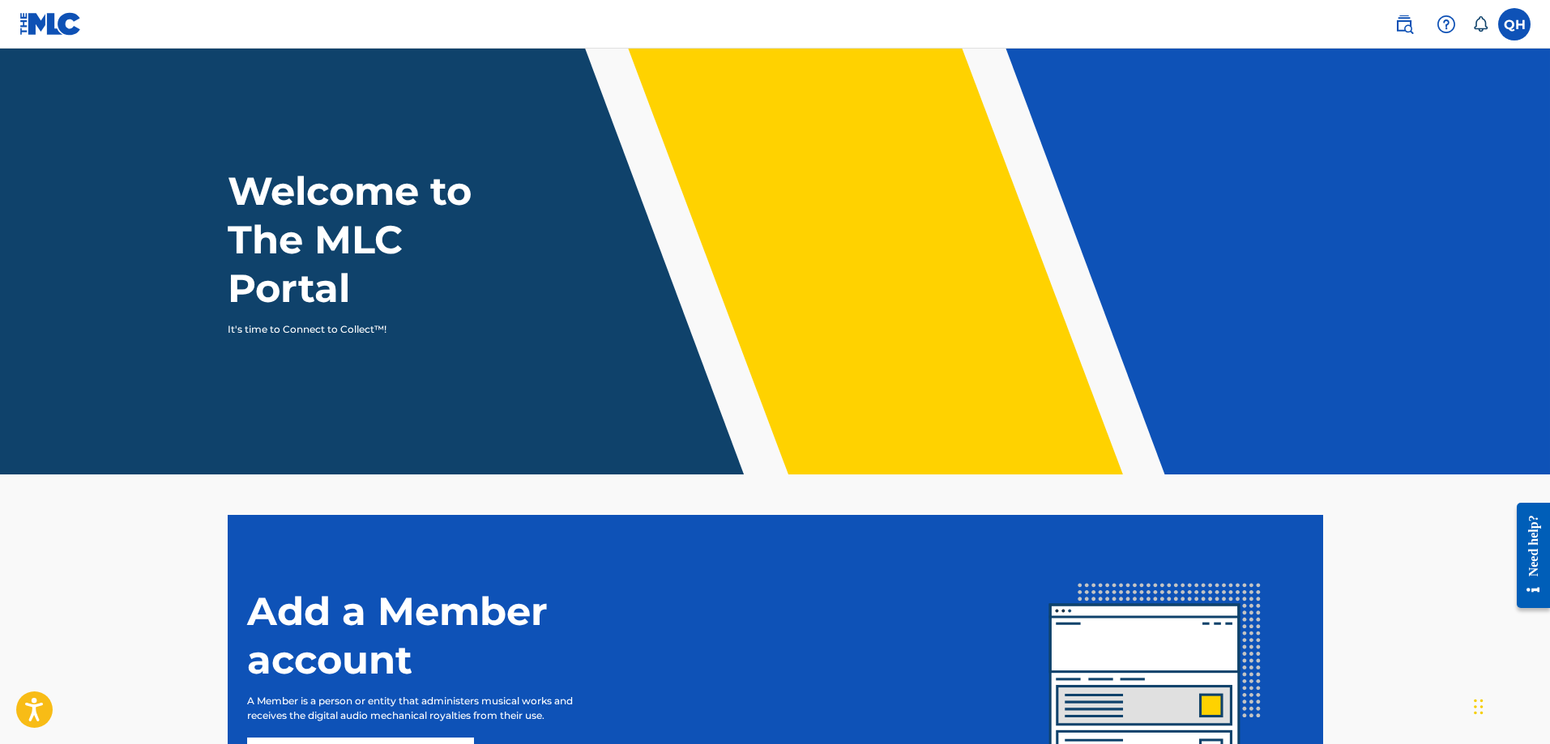
click at [1403, 23] on img at bounding box center [1403, 24] width 19 height 19
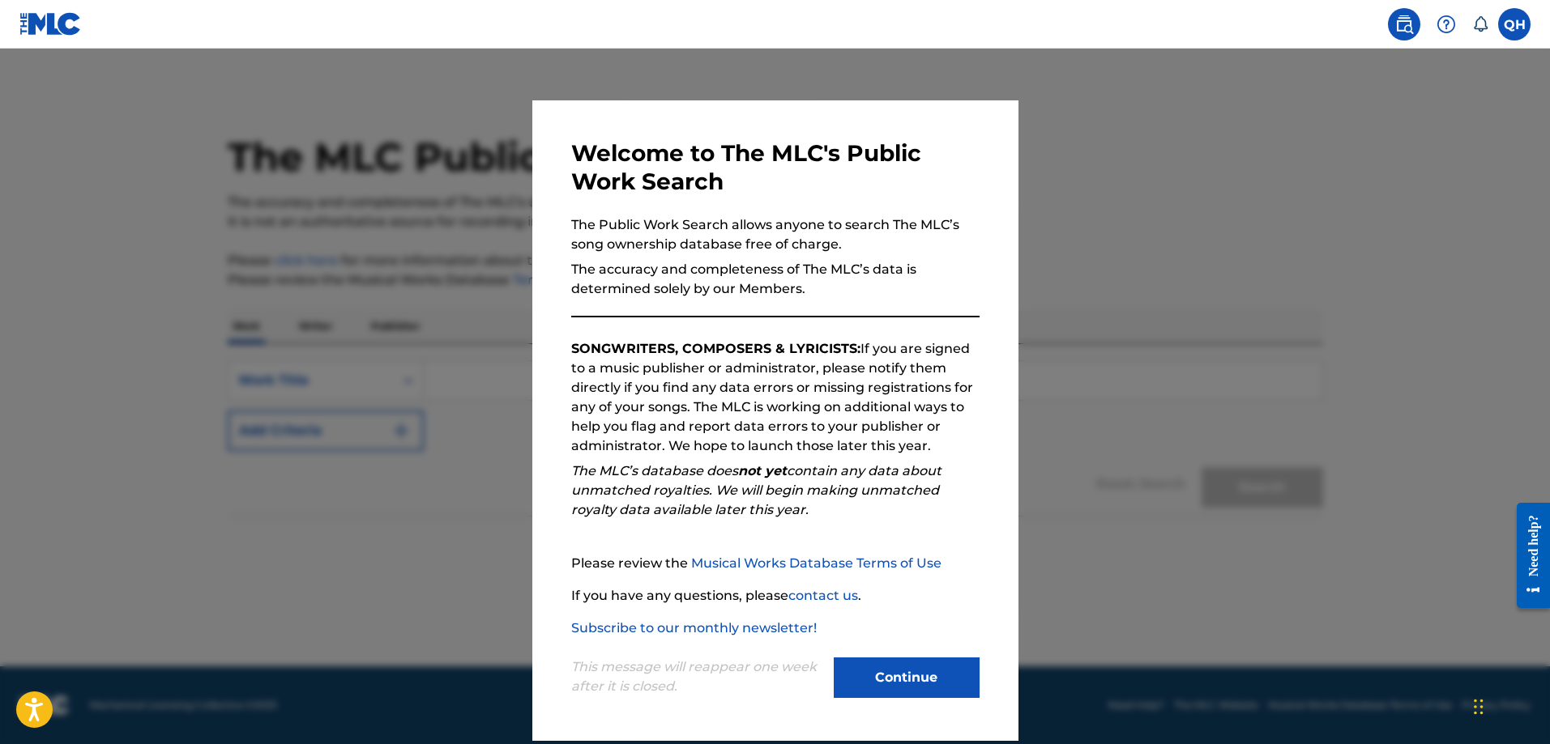
click at [907, 679] on button "Continue" at bounding box center [907, 678] width 146 height 41
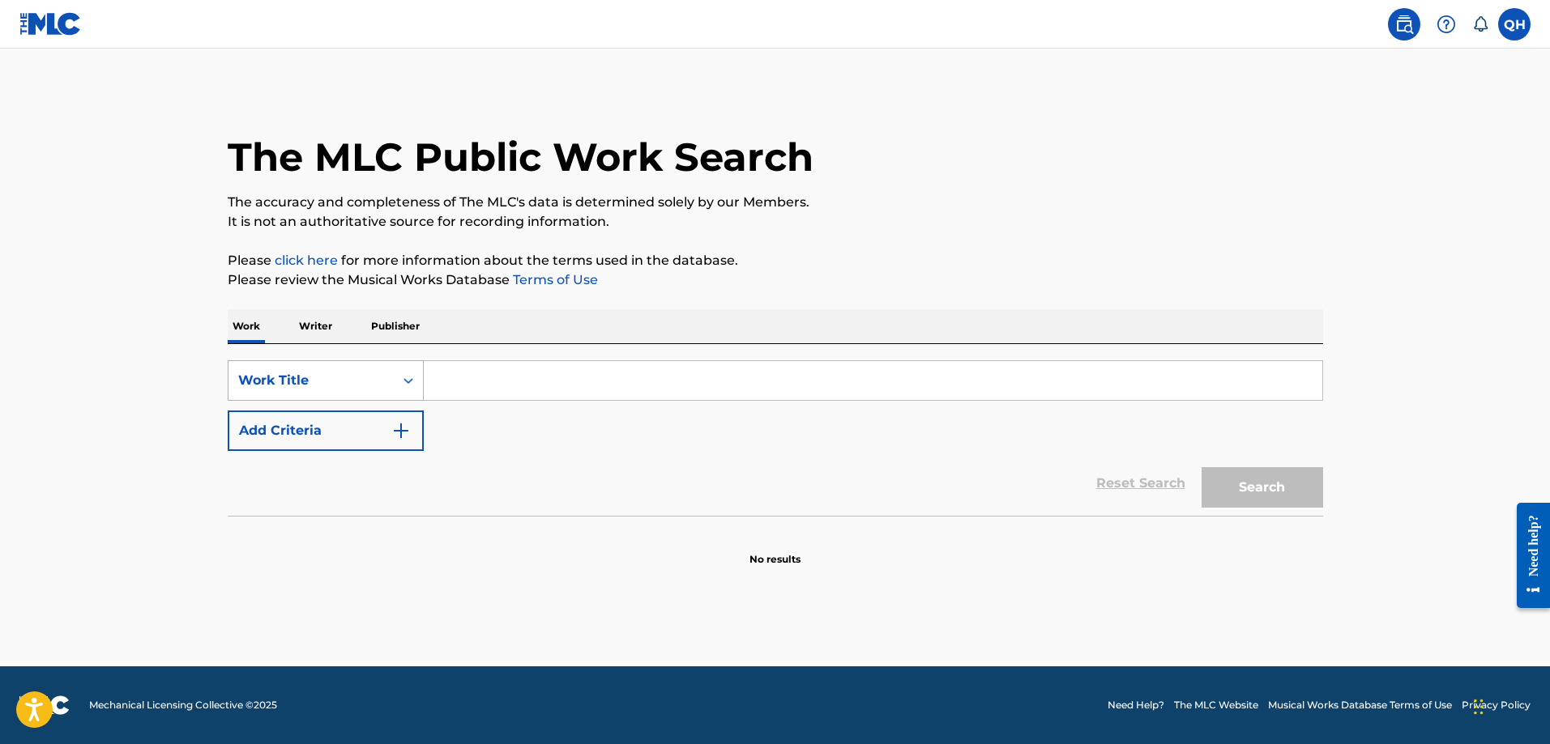
click at [412, 382] on icon "Search Form" at bounding box center [408, 381] width 16 height 16
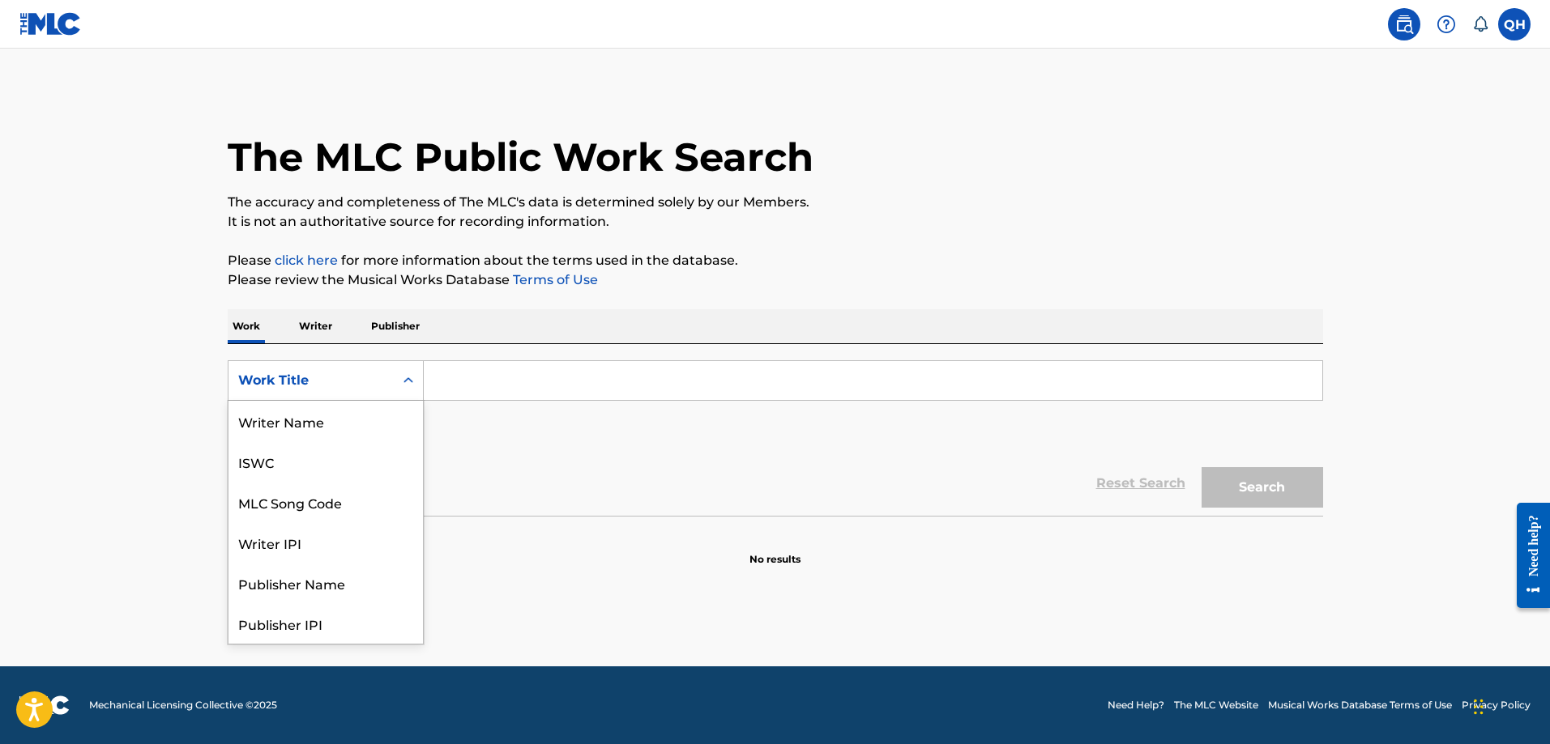
scroll to position [81, 0]
click at [410, 382] on icon "Search Form" at bounding box center [408, 381] width 10 height 6
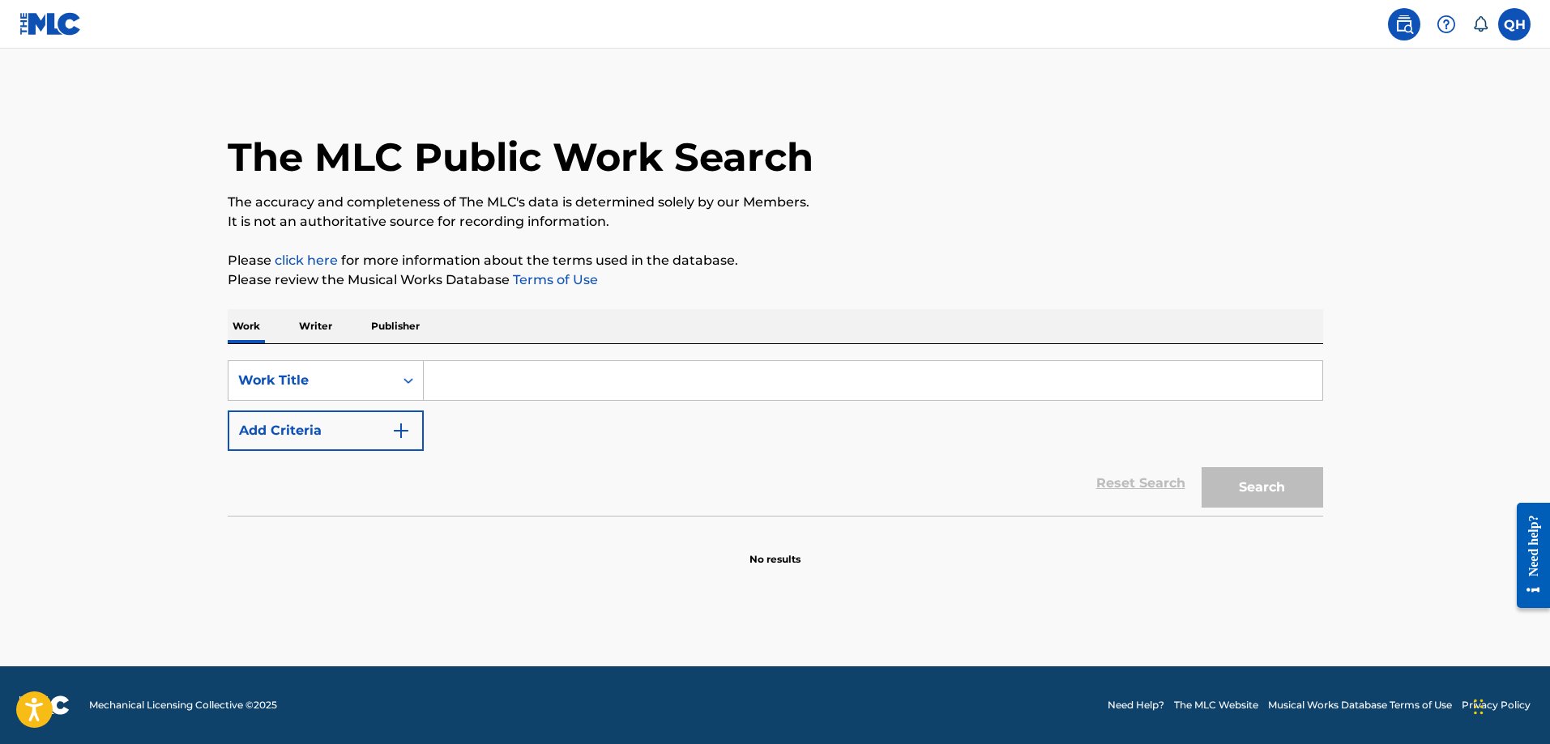
click at [399, 424] on img "Search Form" at bounding box center [400, 430] width 19 height 19
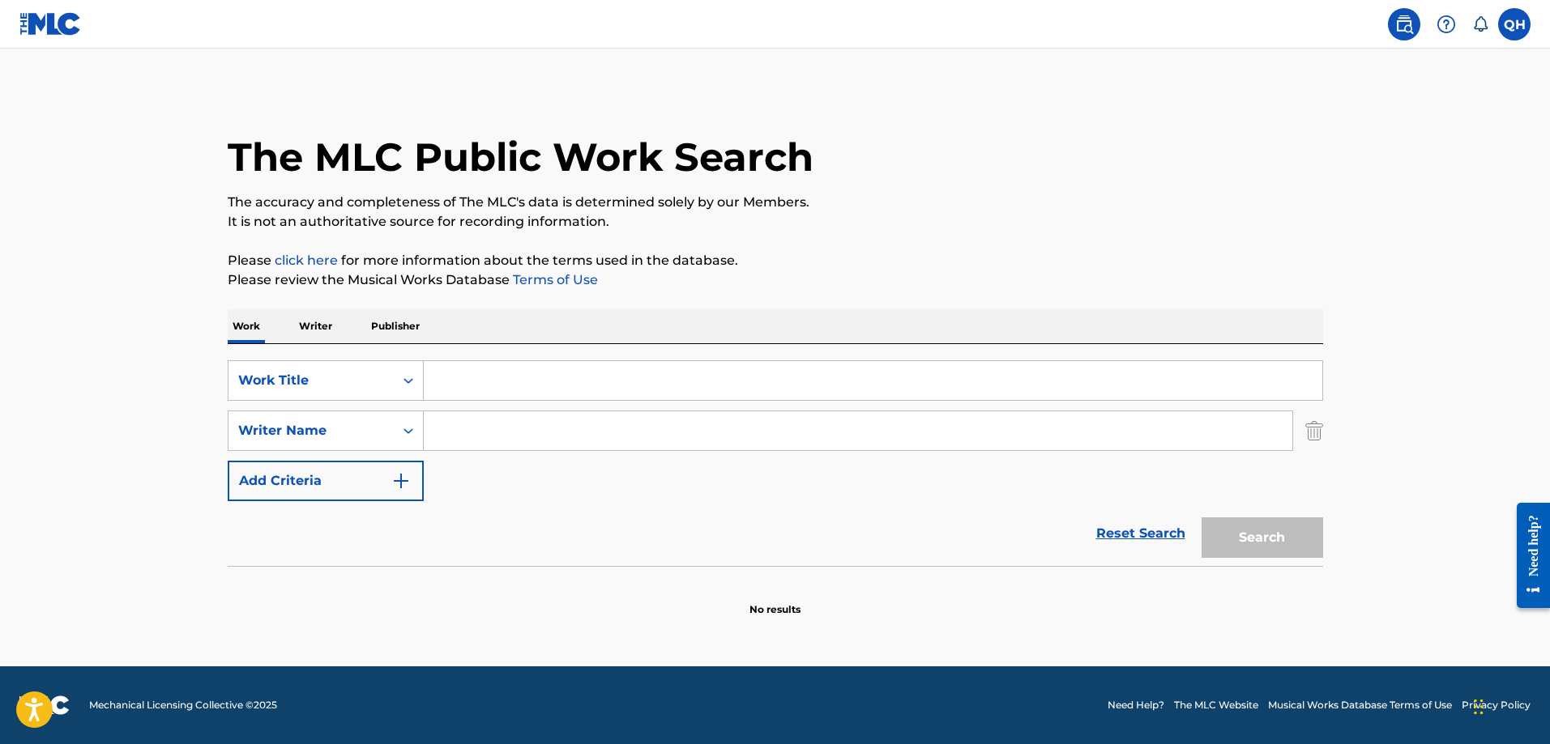
click at [441, 375] on input "Search Form" at bounding box center [873, 380] width 898 height 39
type input "whoreson"
click at [490, 433] on input "Search Form" at bounding box center [858, 431] width 868 height 39
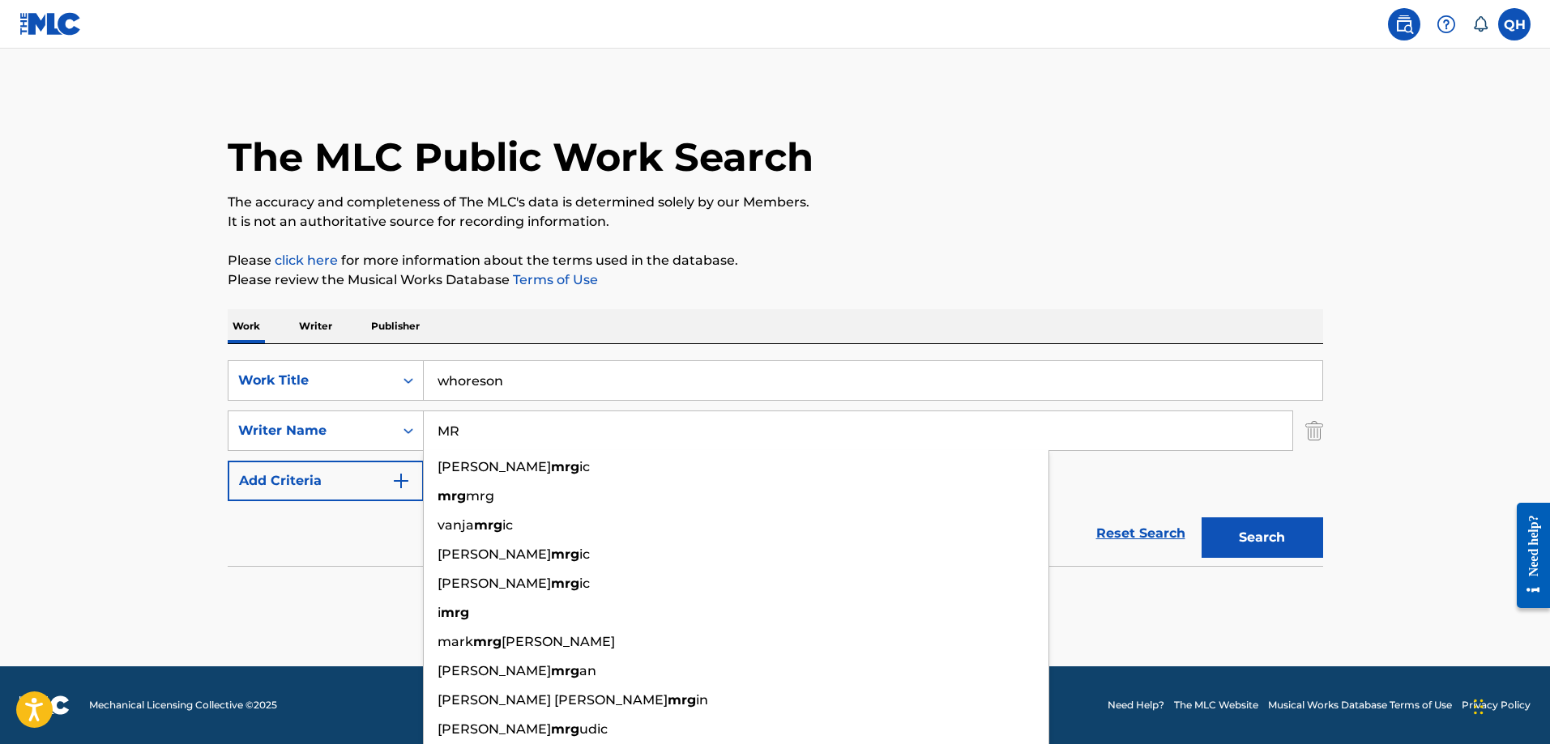
type input "M"
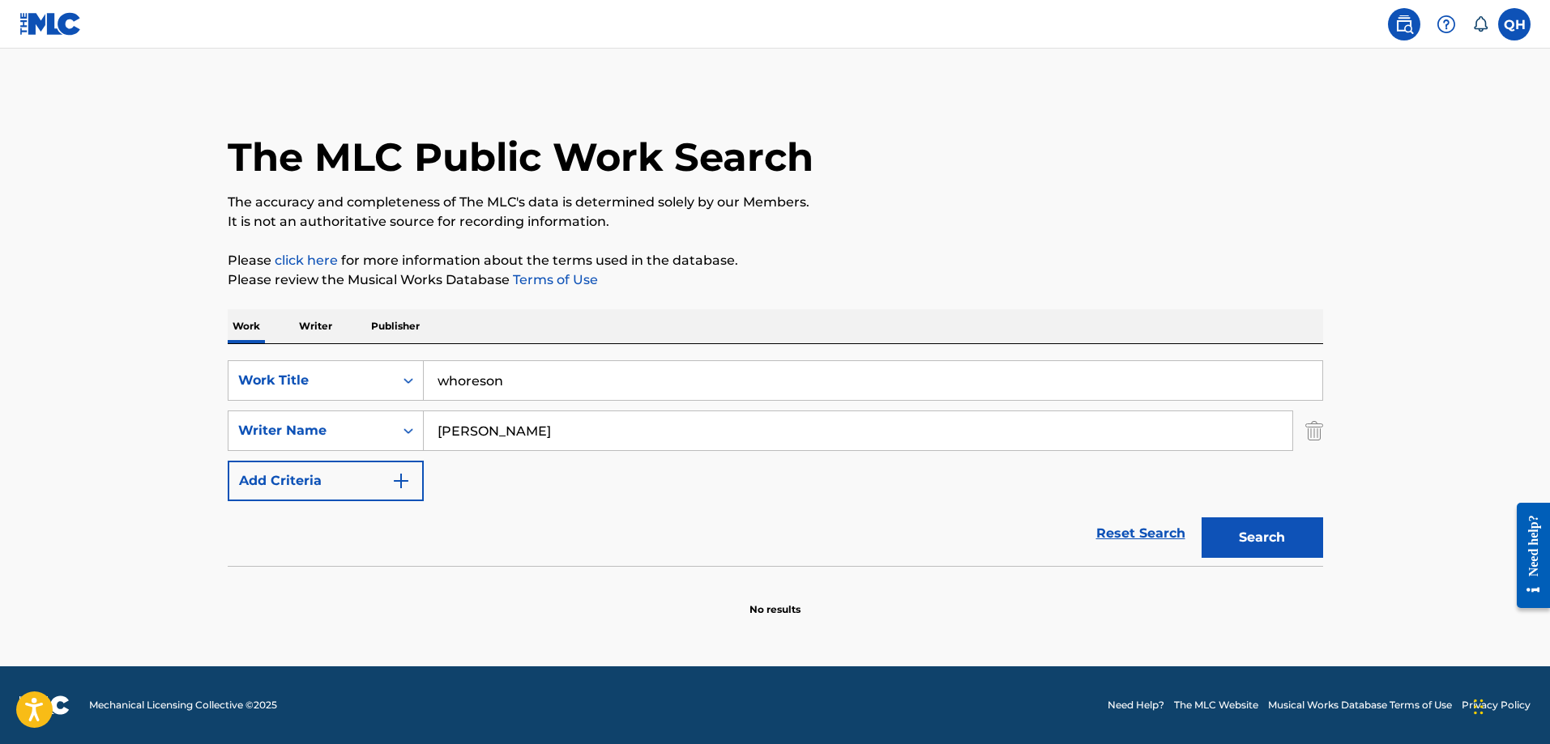
type input "[PERSON_NAME]"
click at [397, 480] on img "Search Form" at bounding box center [400, 480] width 19 height 19
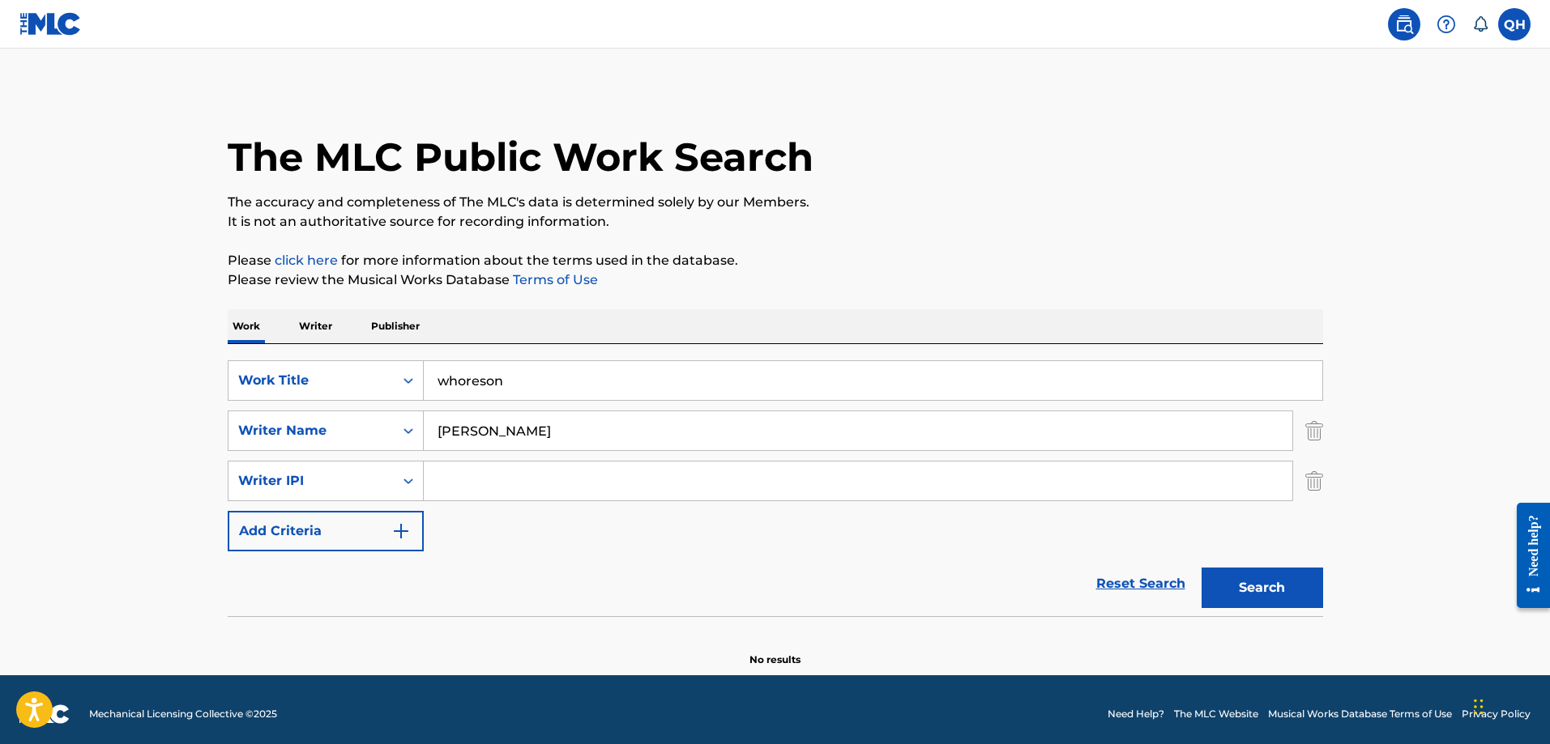
click at [506, 477] on input "Search Form" at bounding box center [858, 481] width 868 height 39
paste input "1081842069"
type input "1081842069"
click at [319, 319] on p "Writer" at bounding box center [315, 326] width 43 height 34
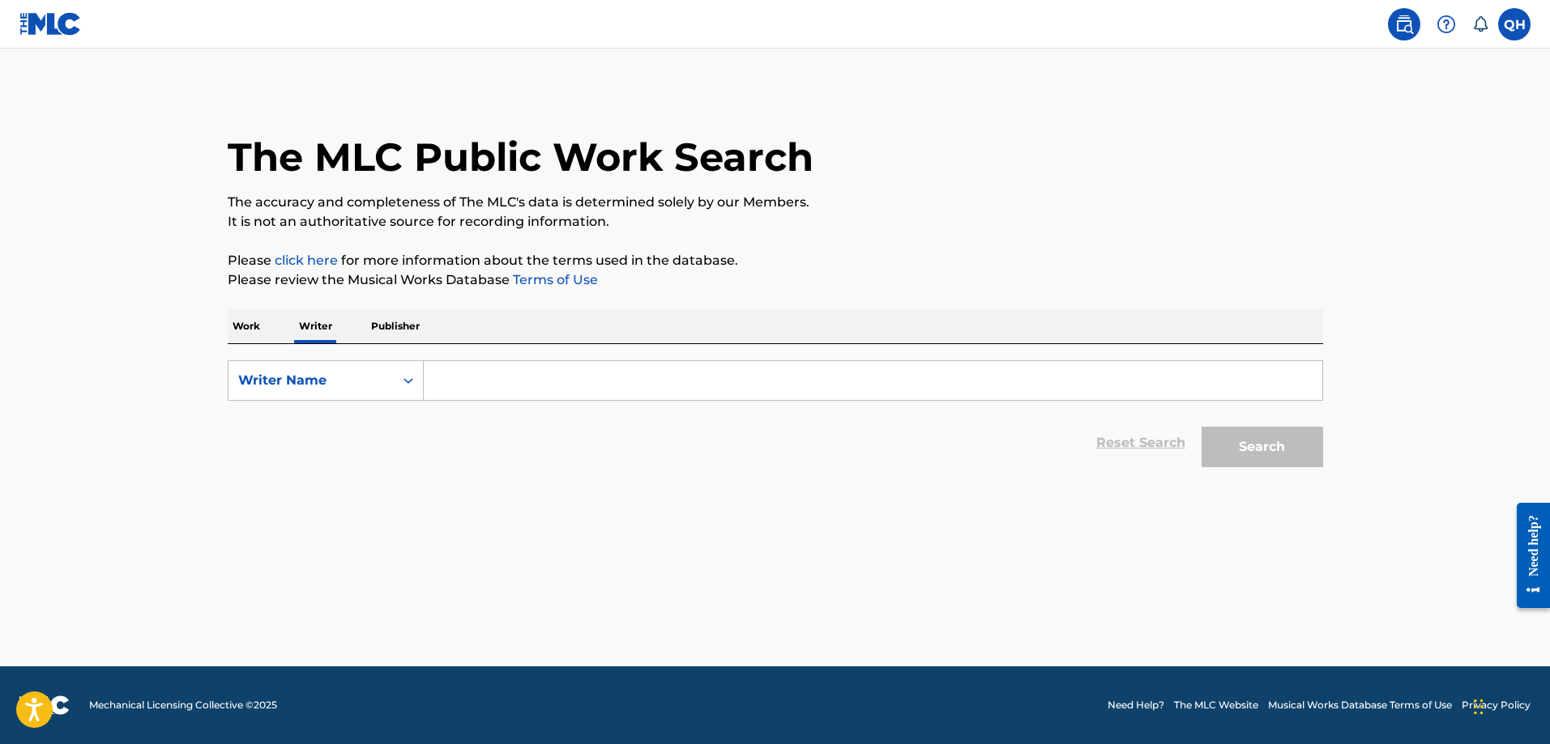
click at [483, 386] on input "Search Form" at bounding box center [873, 380] width 898 height 39
type input "[PERSON_NAME]"
click at [1280, 446] on button "Search" at bounding box center [1262, 447] width 122 height 41
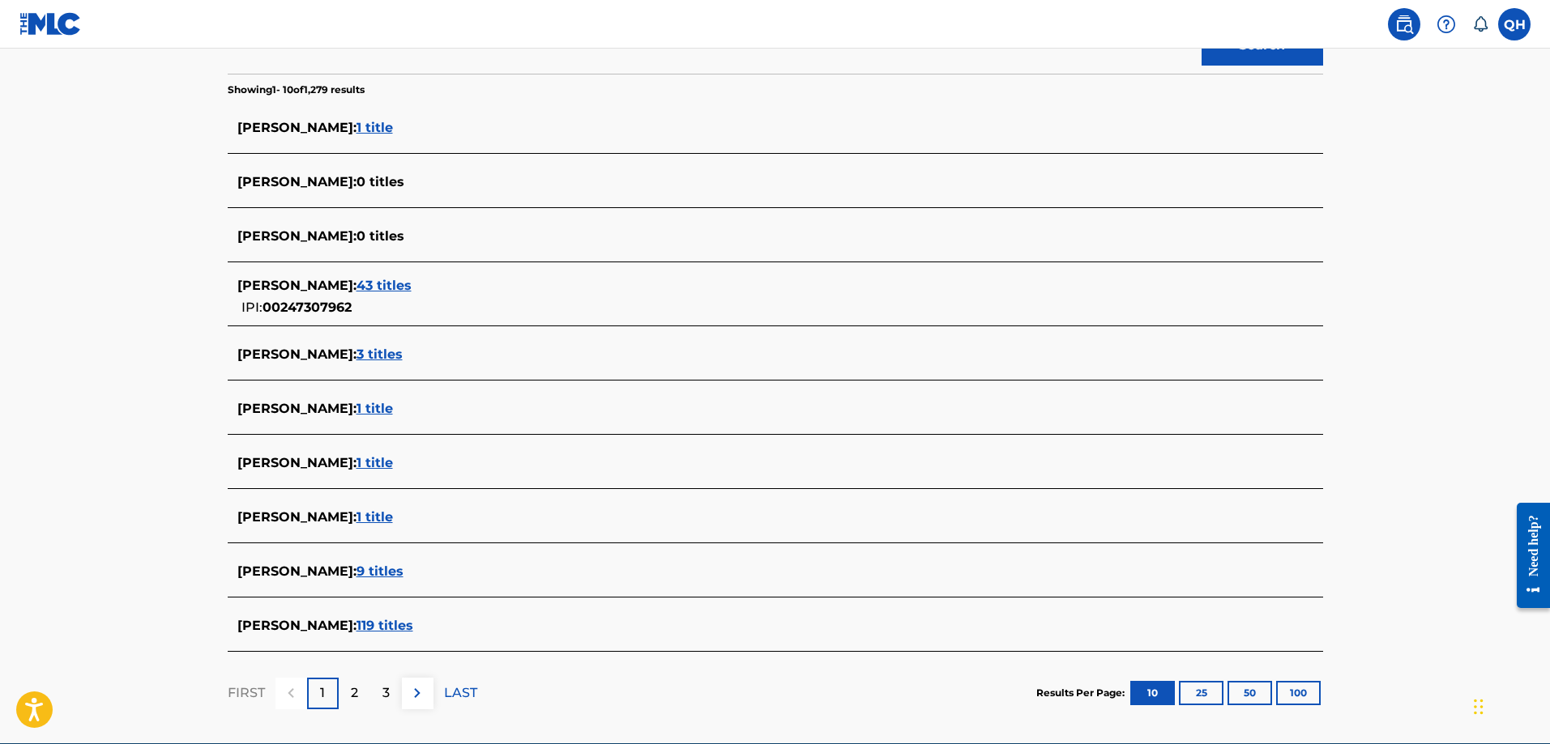
scroll to position [405, 0]
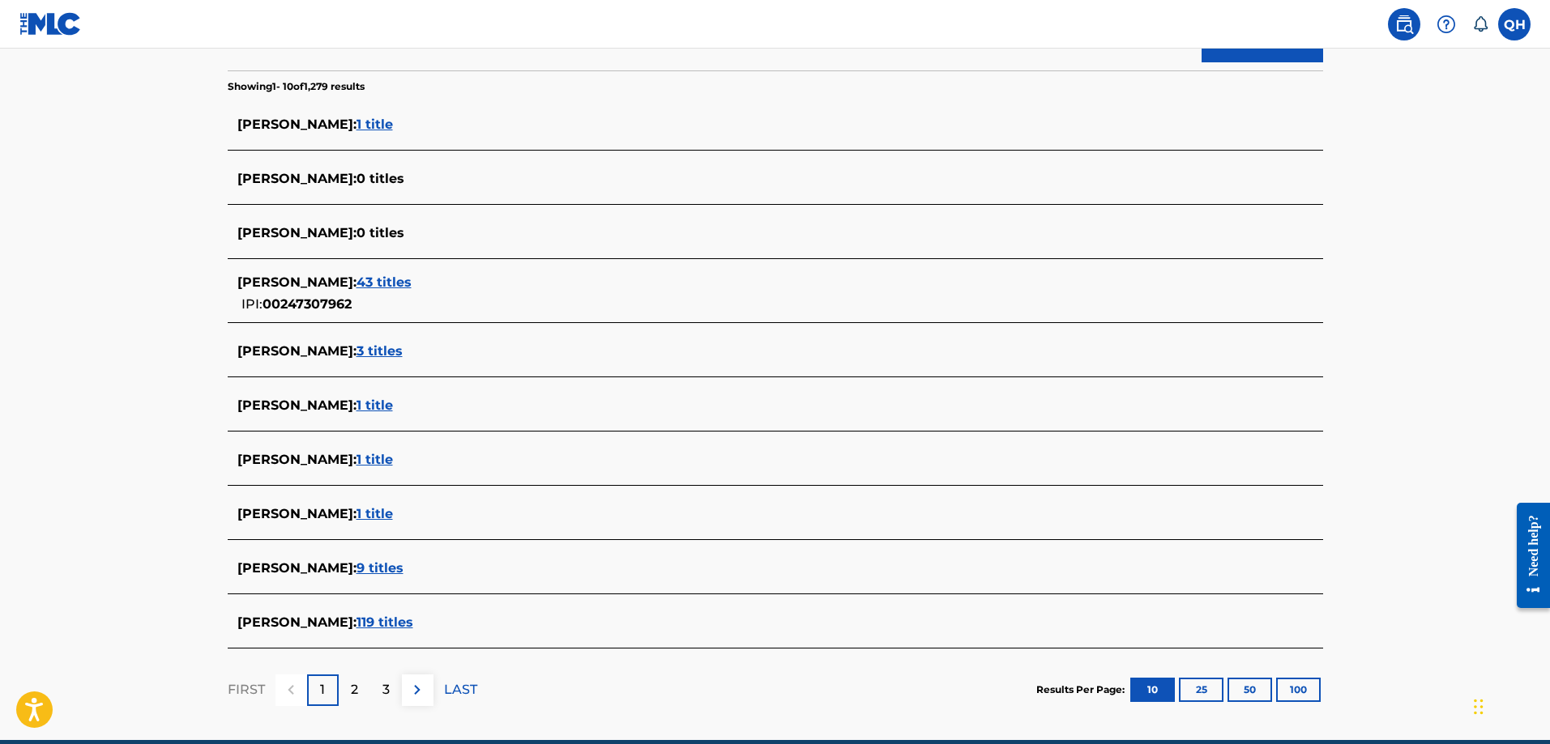
click at [356, 569] on span "9 titles" at bounding box center [379, 568] width 47 height 15
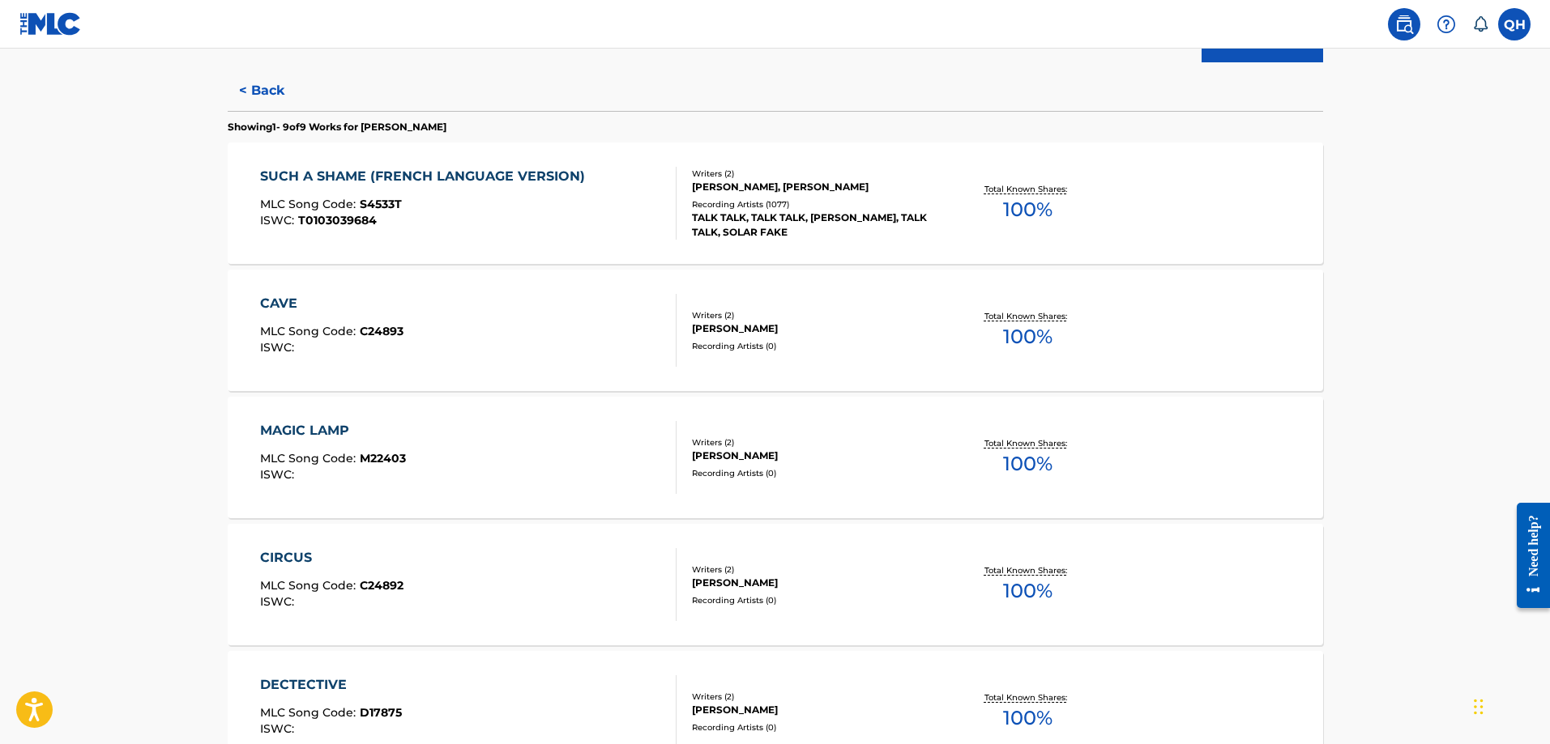
click at [258, 86] on button "< Back" at bounding box center [276, 90] width 97 height 41
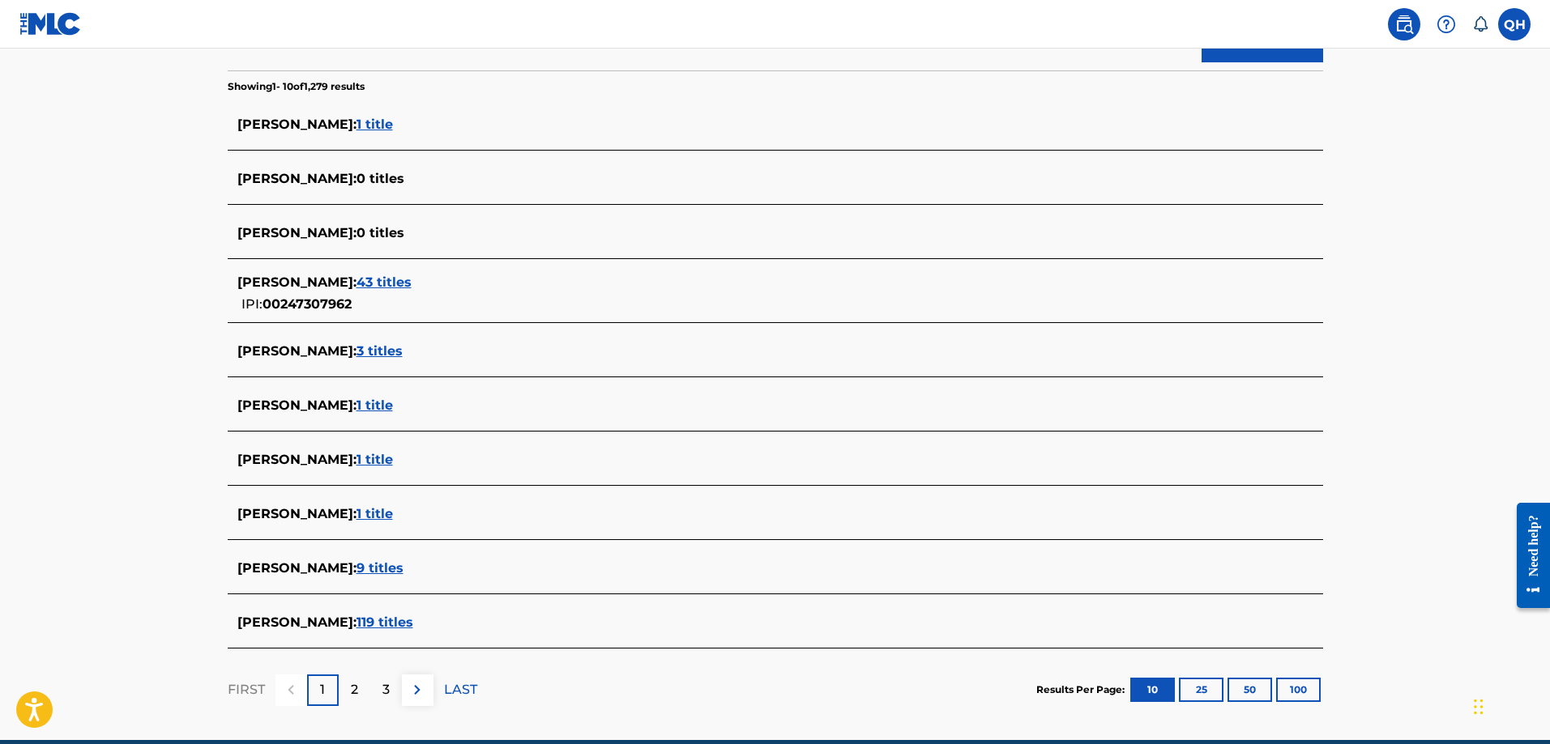
click at [356, 625] on span "119 titles" at bounding box center [384, 622] width 57 height 15
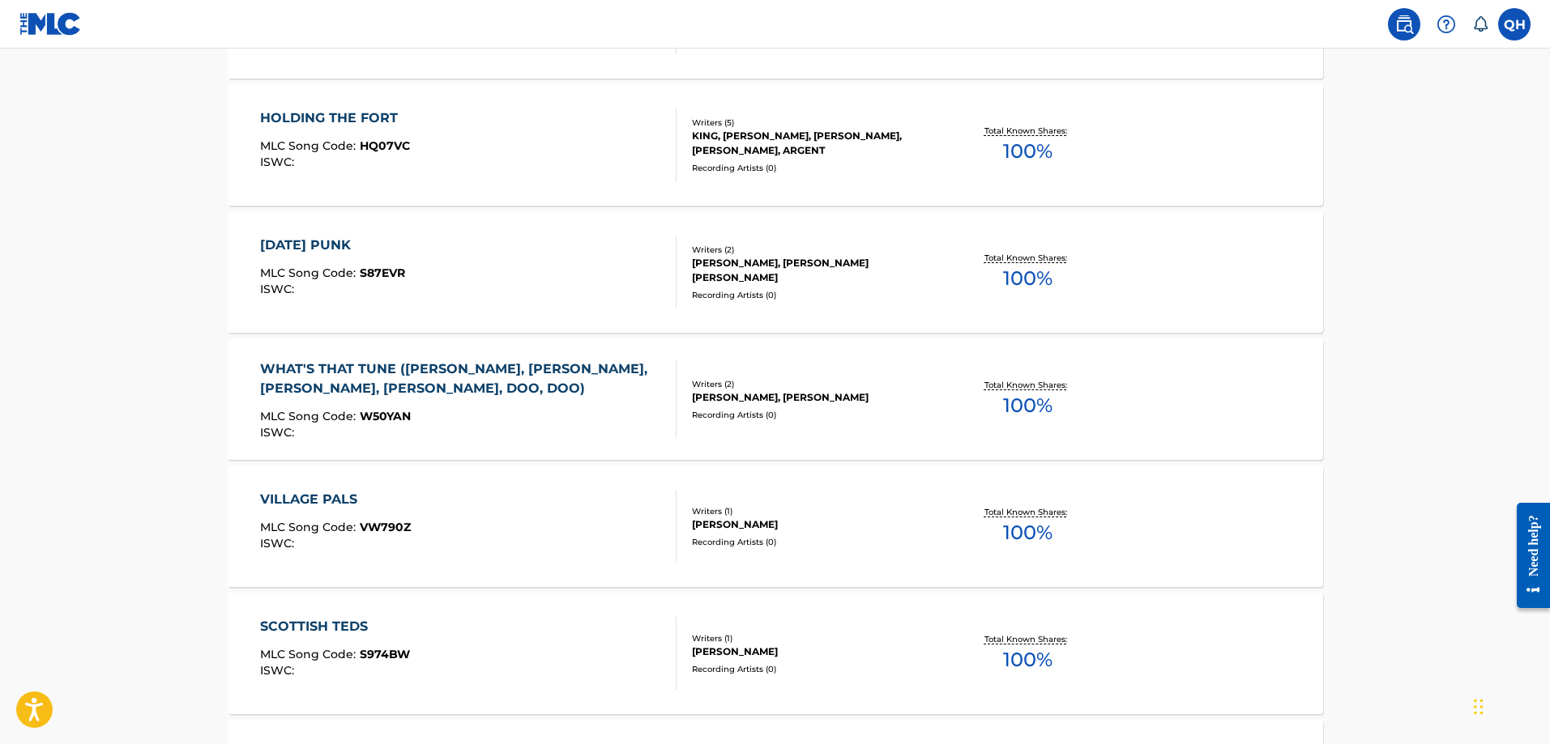
scroll to position [0, 0]
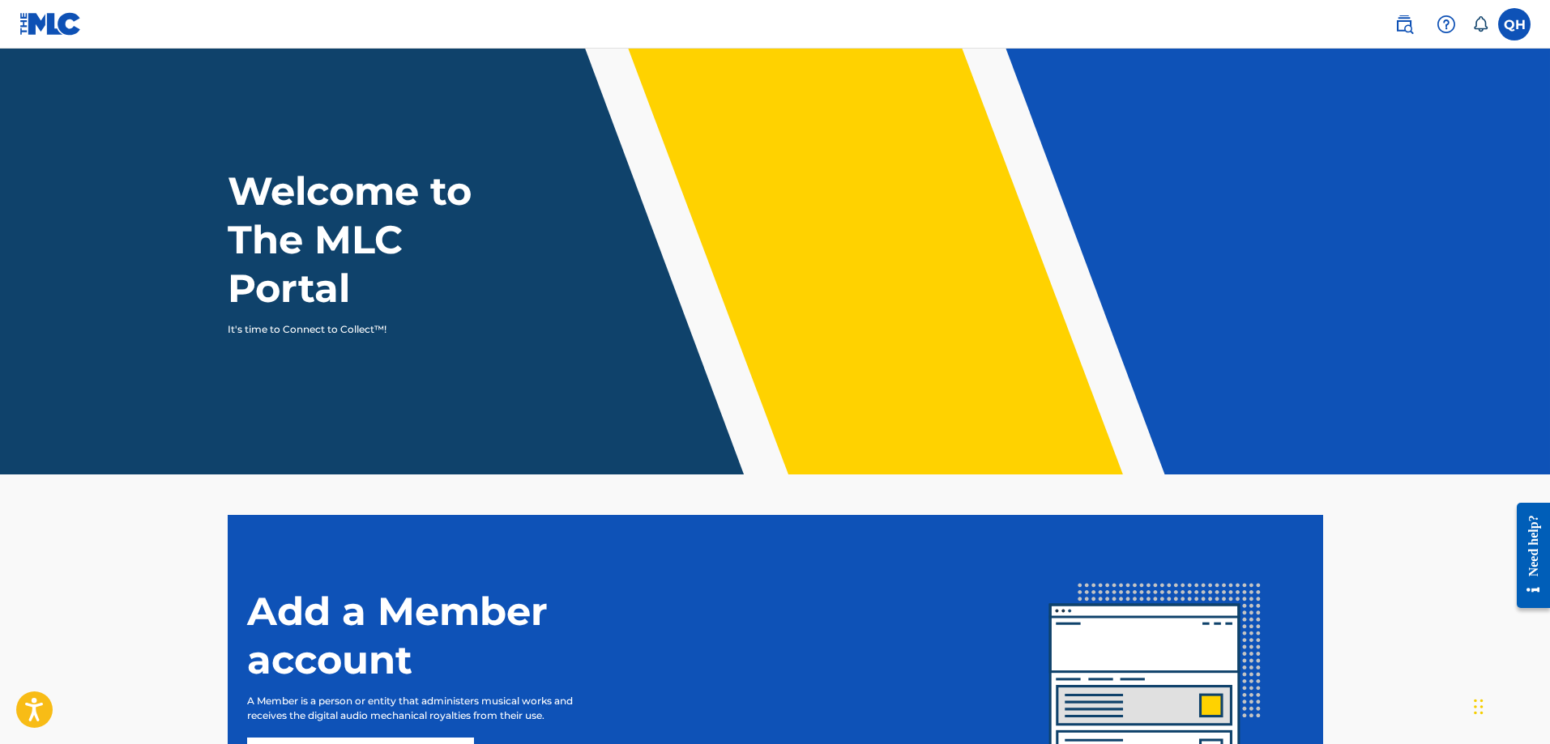
click at [1515, 22] on label at bounding box center [1514, 24] width 32 height 32
click at [1514, 24] on input "QH [PERSON_NAME] [EMAIL_ADDRESS][DOMAIN_NAME] Notification Preferences Profile …" at bounding box center [1514, 24] width 0 height 0
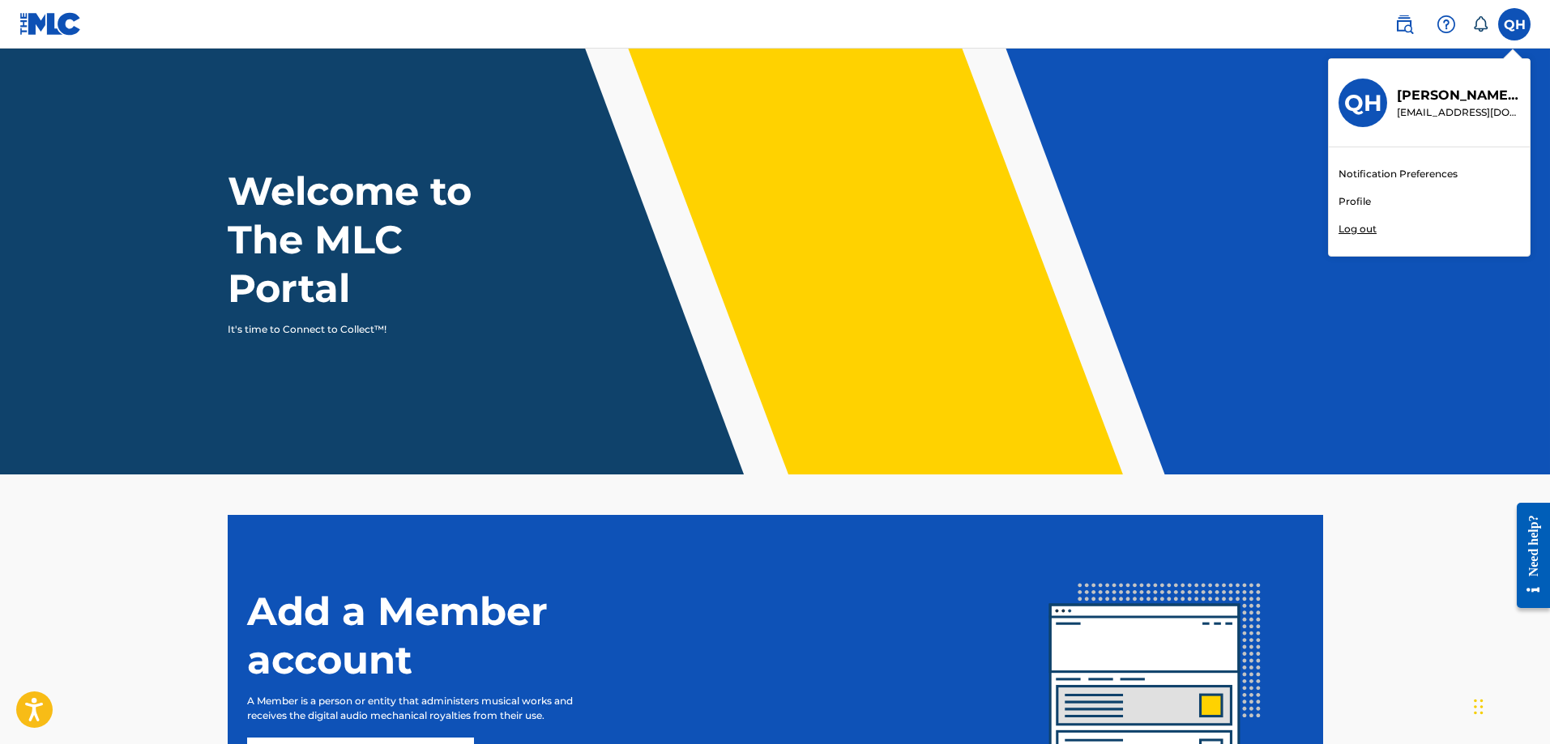
click at [1393, 176] on link "Notification Preferences" at bounding box center [1397, 174] width 119 height 15
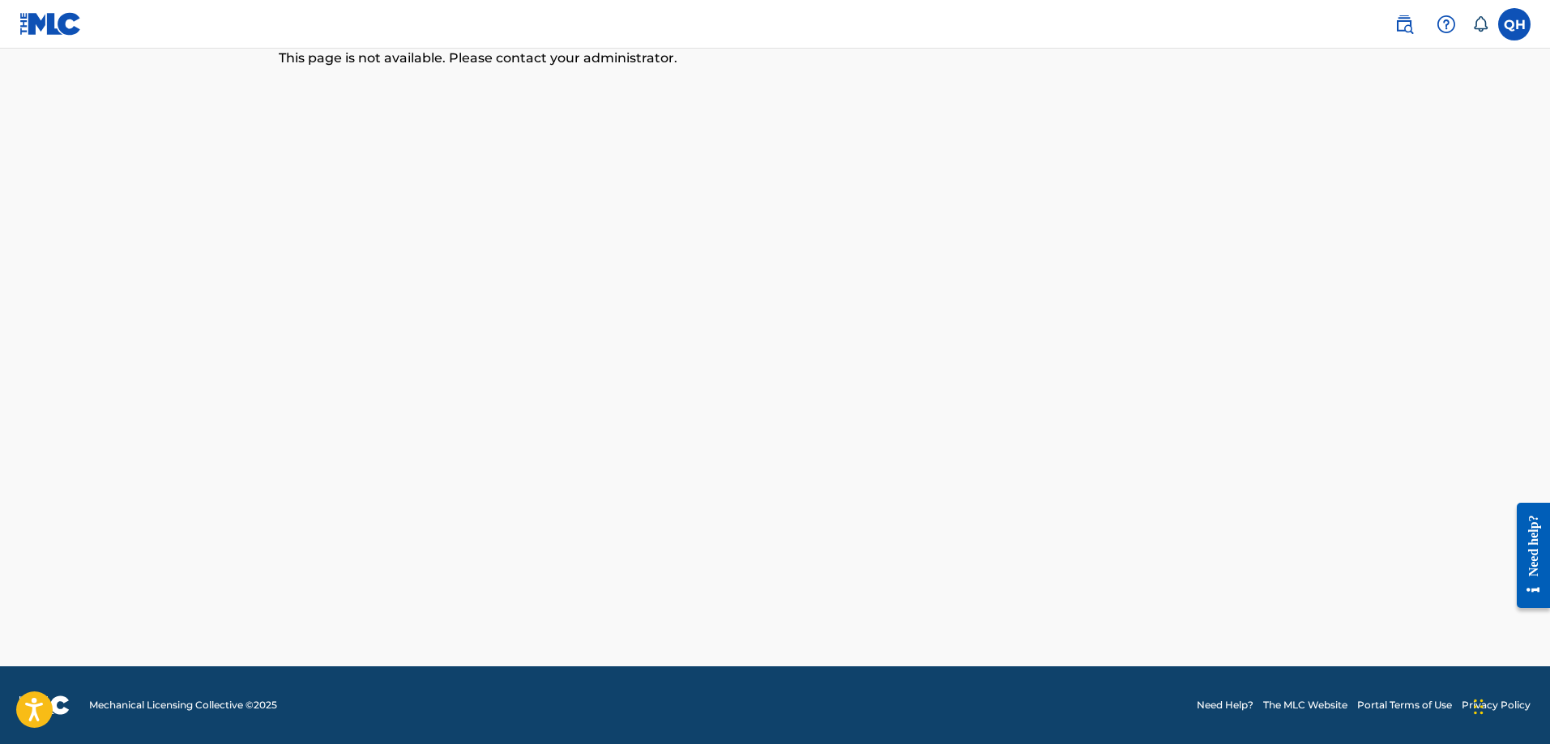
click at [1517, 27] on label at bounding box center [1514, 24] width 32 height 32
click at [1514, 24] on input "QH [PERSON_NAME] [EMAIL_ADDRESS][DOMAIN_NAME] Notification Preferences Profile …" at bounding box center [1514, 24] width 0 height 0
click at [1367, 197] on link "Profile" at bounding box center [1354, 201] width 32 height 15
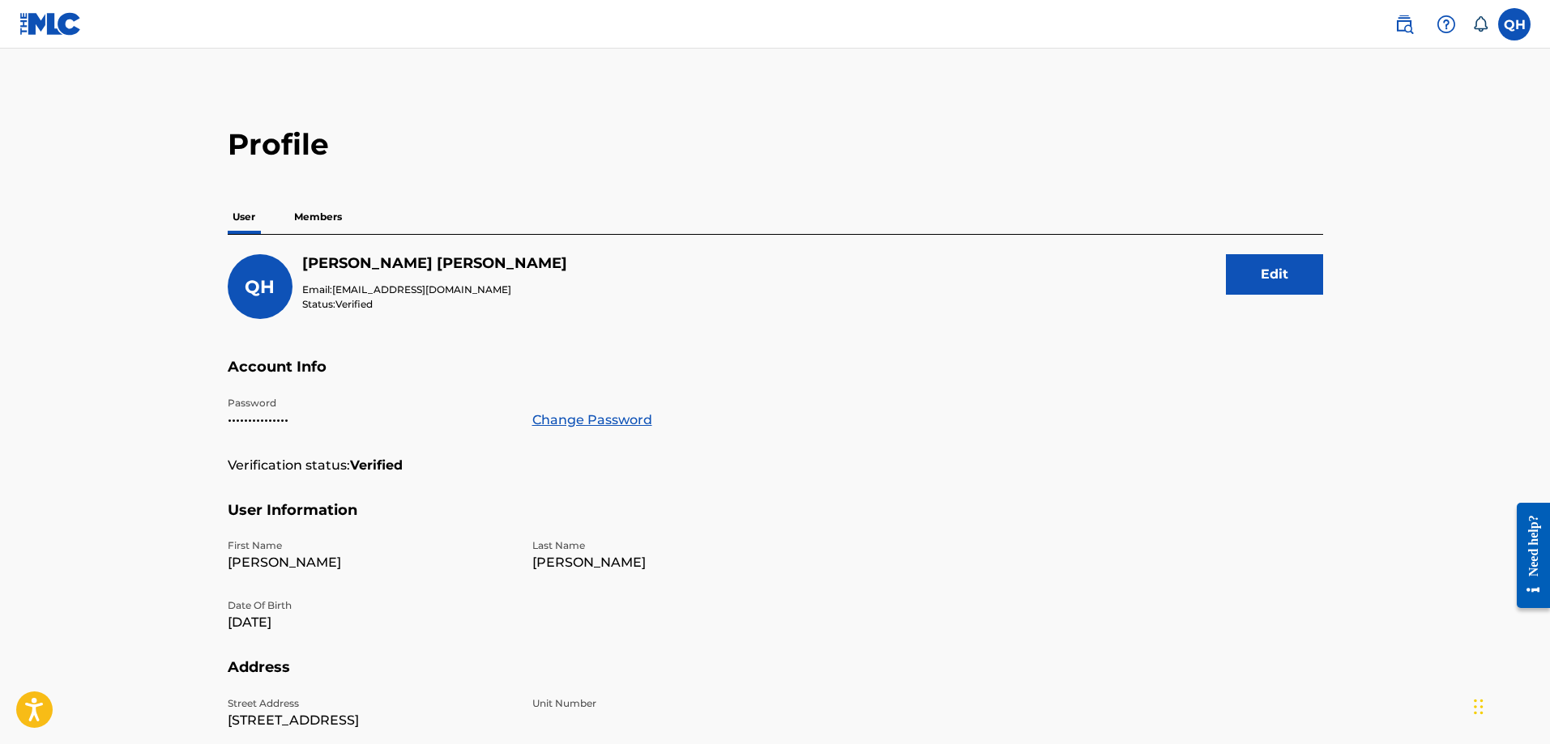
click at [1411, 30] on img at bounding box center [1403, 24] width 19 height 19
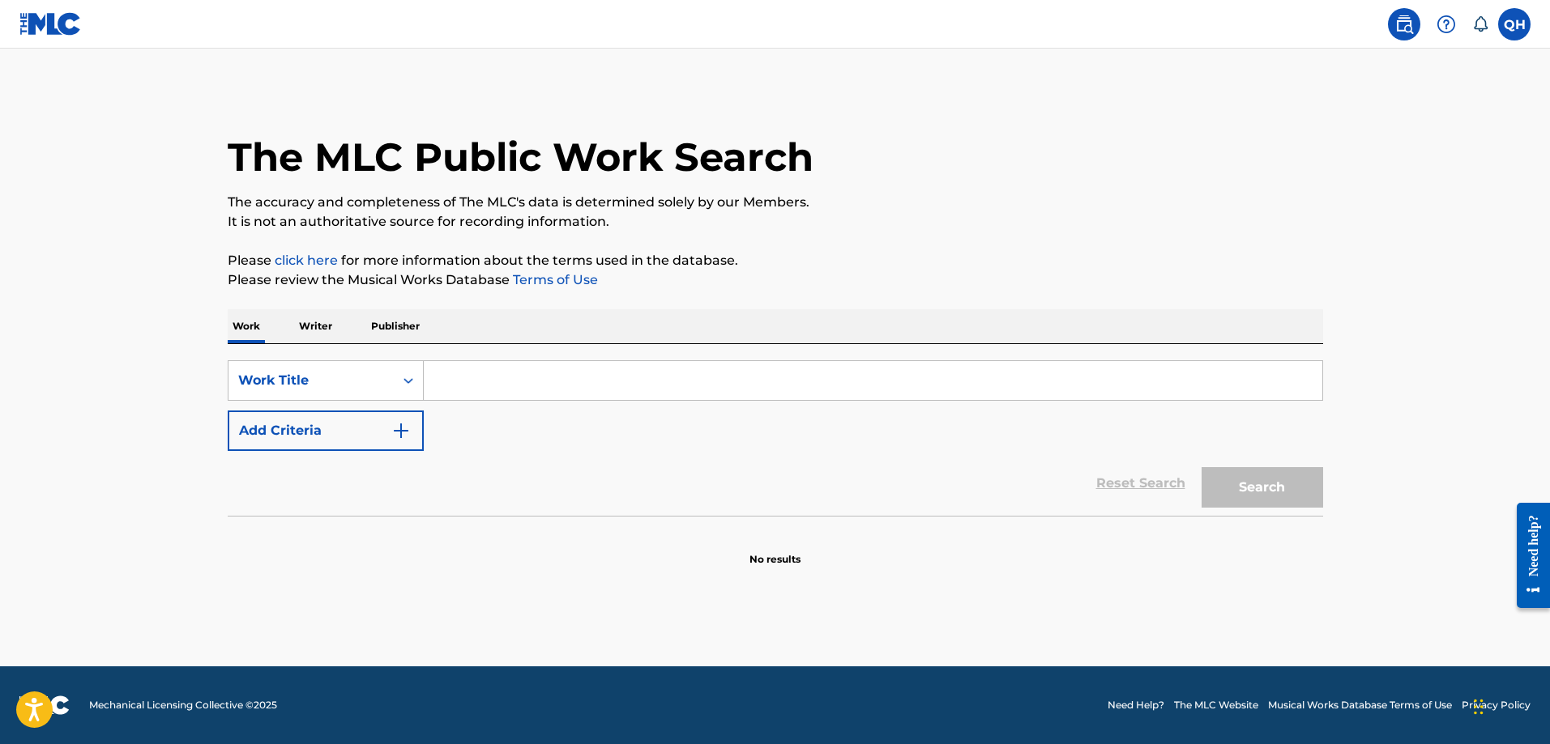
click at [1446, 26] on img at bounding box center [1445, 24] width 19 height 19
click at [1520, 24] on label at bounding box center [1514, 24] width 32 height 32
click at [1514, 24] on input "QH [PERSON_NAME] [EMAIL_ADDRESS][DOMAIN_NAME] Notification Preferences Profile …" at bounding box center [1514, 24] width 0 height 0
click at [1393, 96] on div "[PERSON_NAME] [EMAIL_ADDRESS][DOMAIN_NAME]" at bounding box center [1453, 103] width 133 height 34
click at [1514, 24] on input "QH [PERSON_NAME] [EMAIL_ADDRESS][DOMAIN_NAME] Notification Preferences Profile …" at bounding box center [1514, 24] width 0 height 0
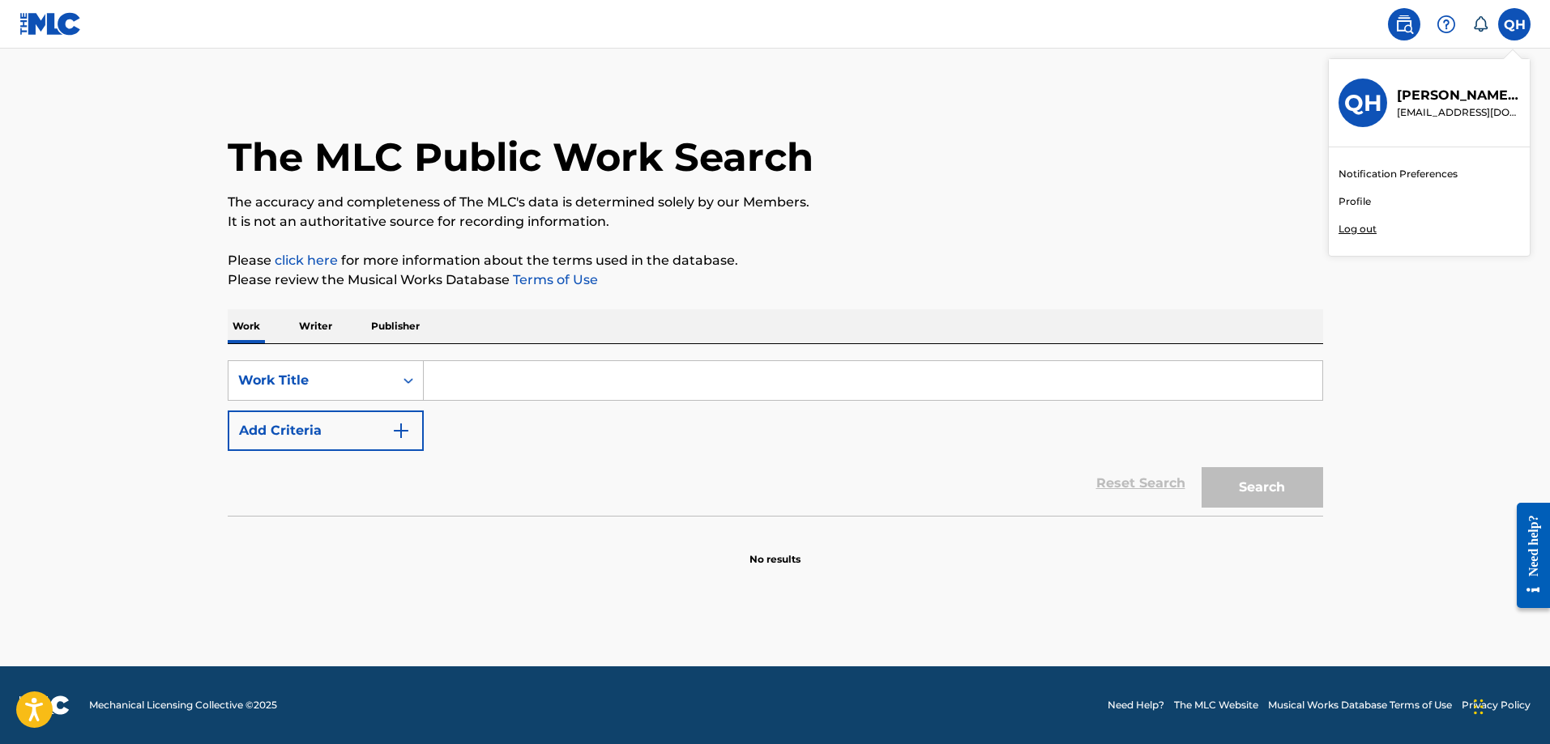
click at [1424, 96] on p "[PERSON_NAME]" at bounding box center [1458, 95] width 123 height 19
click at [1514, 24] on input "QH [PERSON_NAME] [EMAIL_ADDRESS][DOMAIN_NAME] Notification Preferences Profile …" at bounding box center [1514, 24] width 0 height 0
click at [1367, 201] on link "Profile" at bounding box center [1354, 201] width 32 height 15
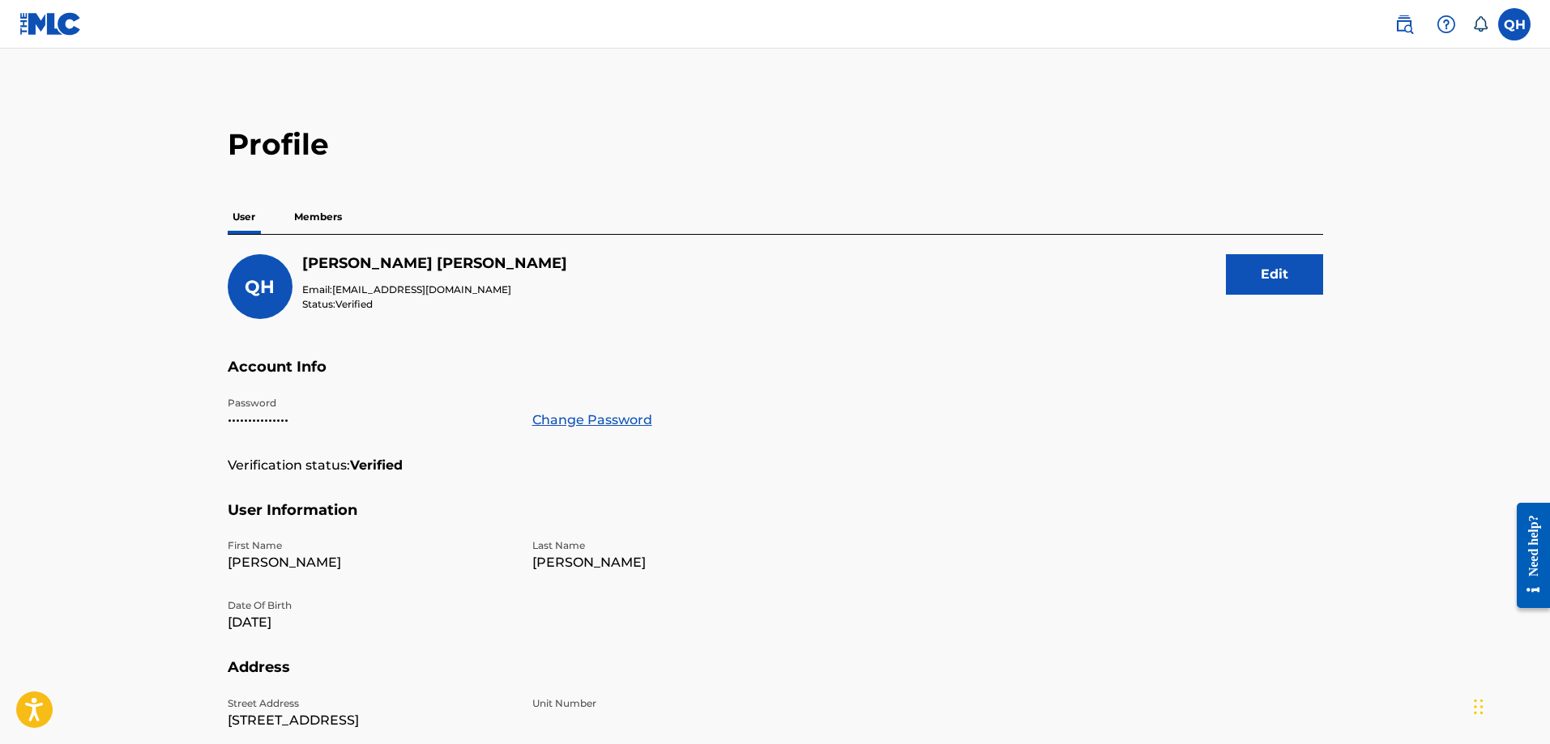
click at [32, 21] on img at bounding box center [50, 23] width 62 height 23
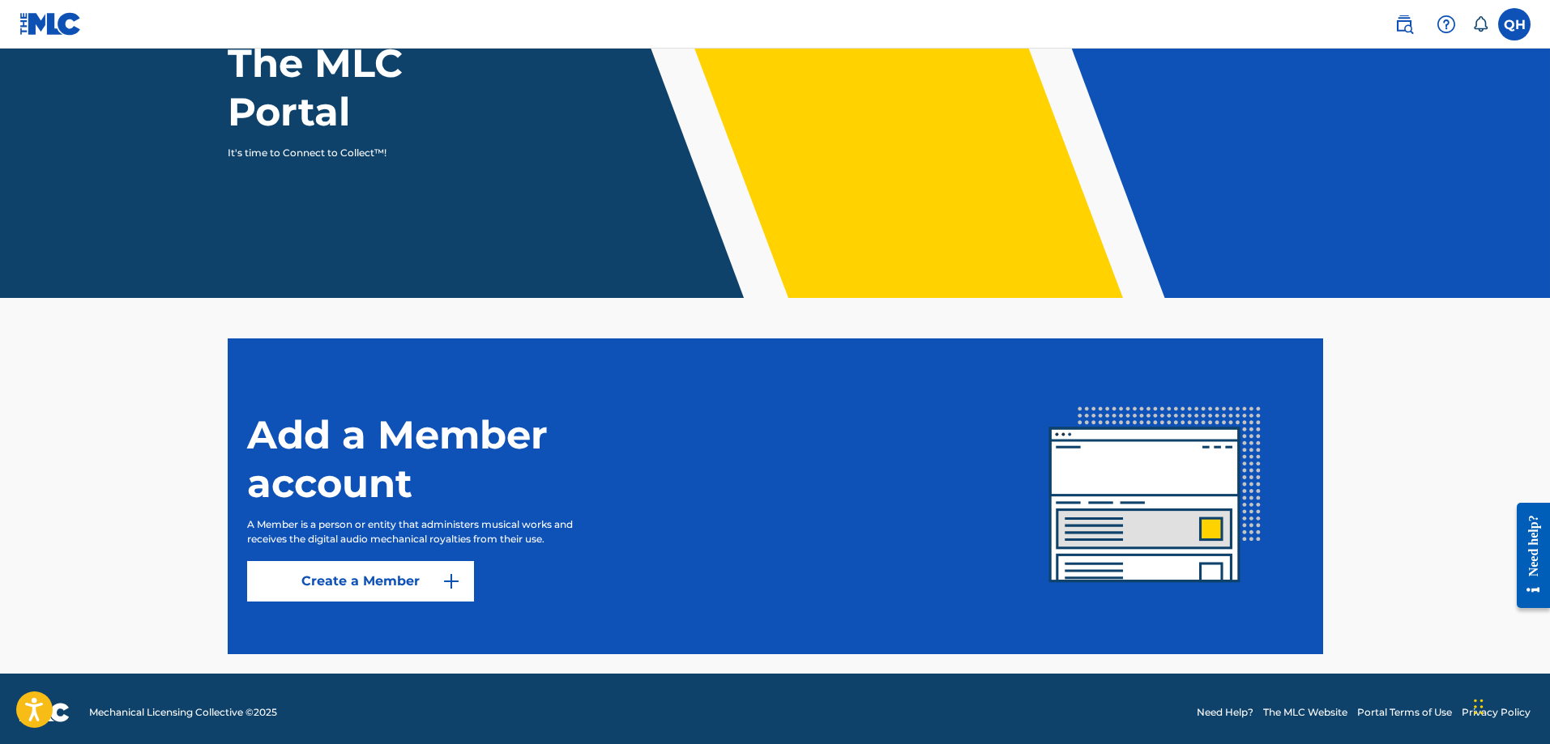
scroll to position [184, 0]
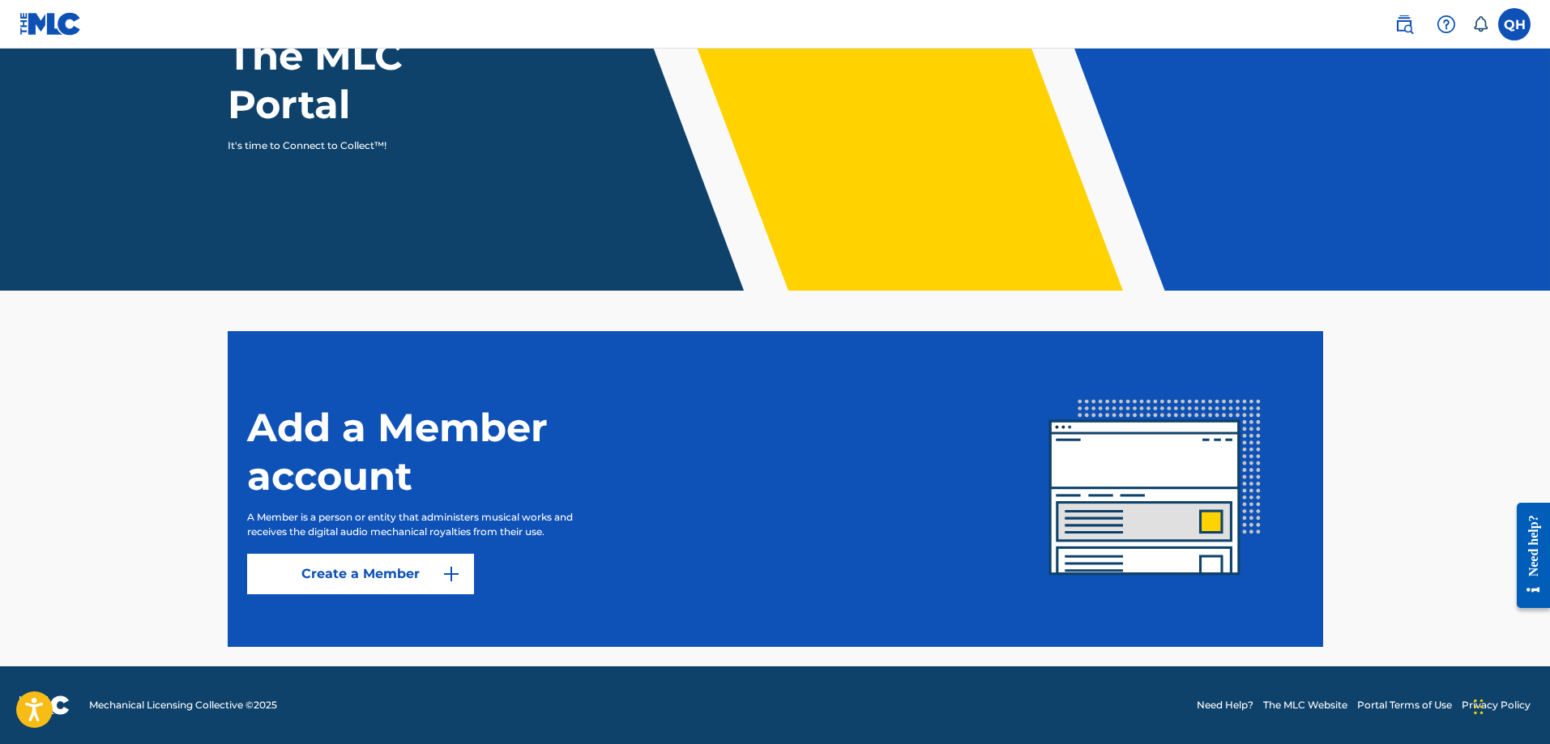
click at [441, 560] on link "Create a Member" at bounding box center [360, 574] width 227 height 41
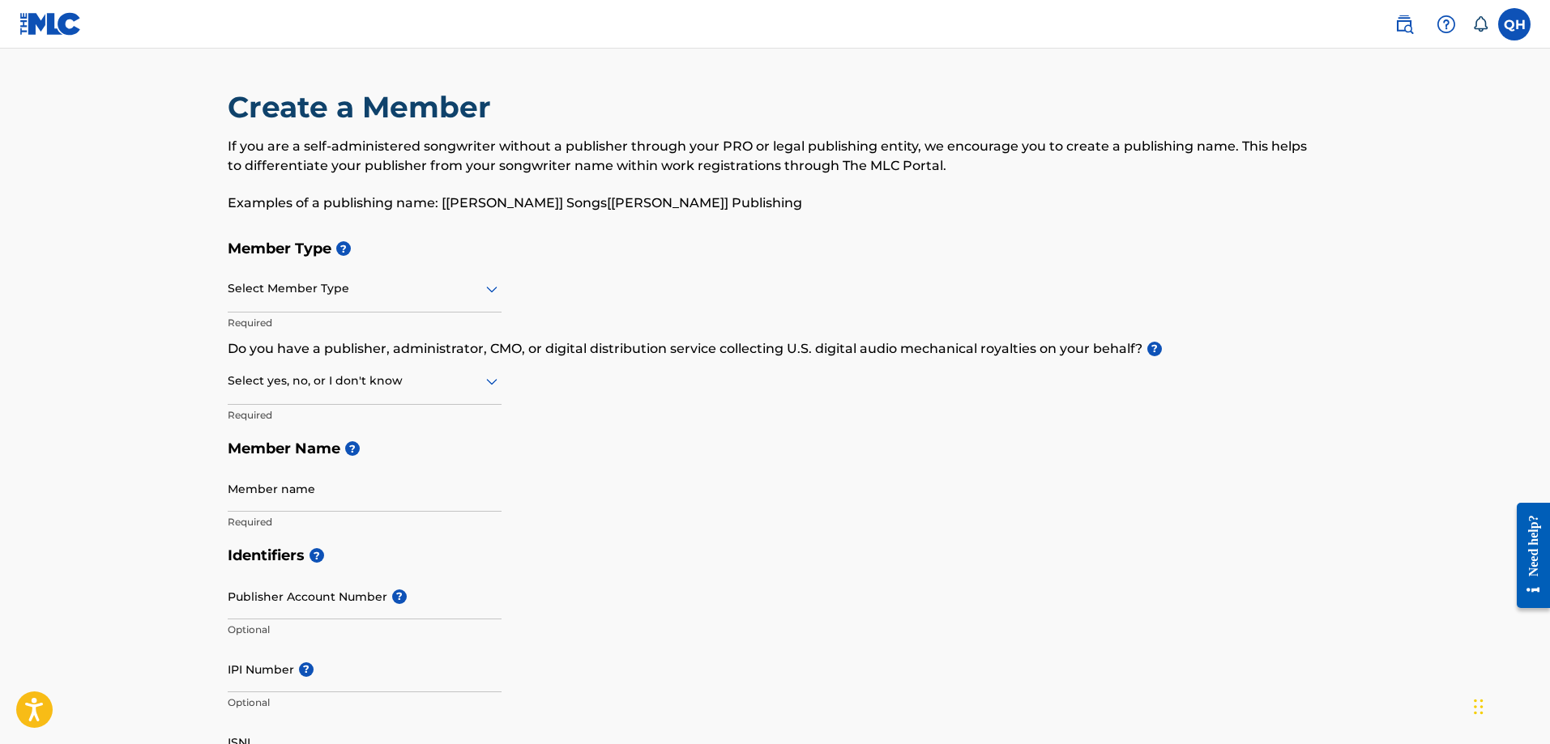
click at [1517, 14] on label at bounding box center [1514, 24] width 32 height 32
click at [1514, 24] on input "QH [PERSON_NAME] [EMAIL_ADDRESS][DOMAIN_NAME] Notification Preferences Profile …" at bounding box center [1514, 24] width 0 height 0
click at [1357, 197] on link "Profile" at bounding box center [1354, 201] width 32 height 15
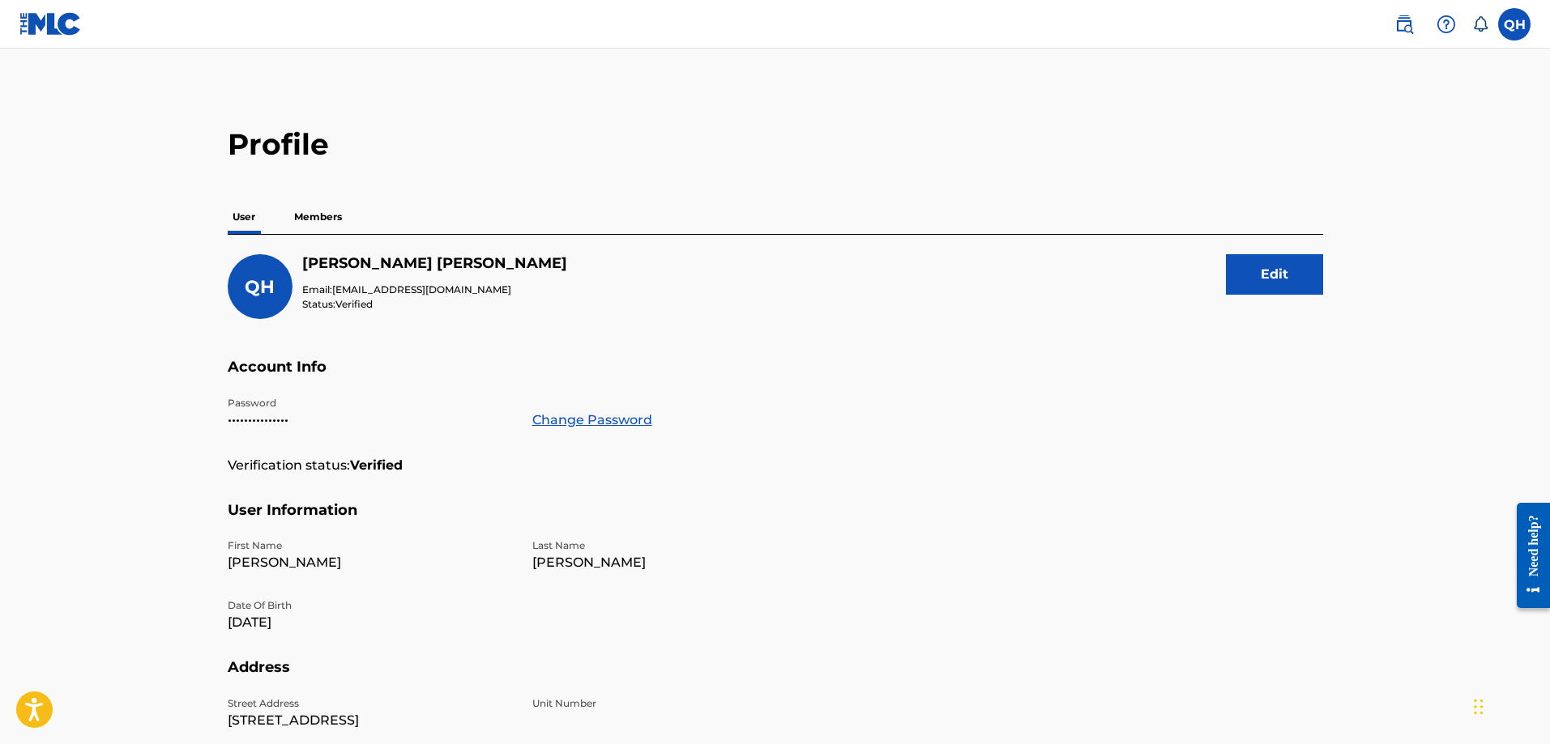
click at [309, 212] on p "Members" at bounding box center [318, 217] width 58 height 34
